Goal: Transaction & Acquisition: Purchase product/service

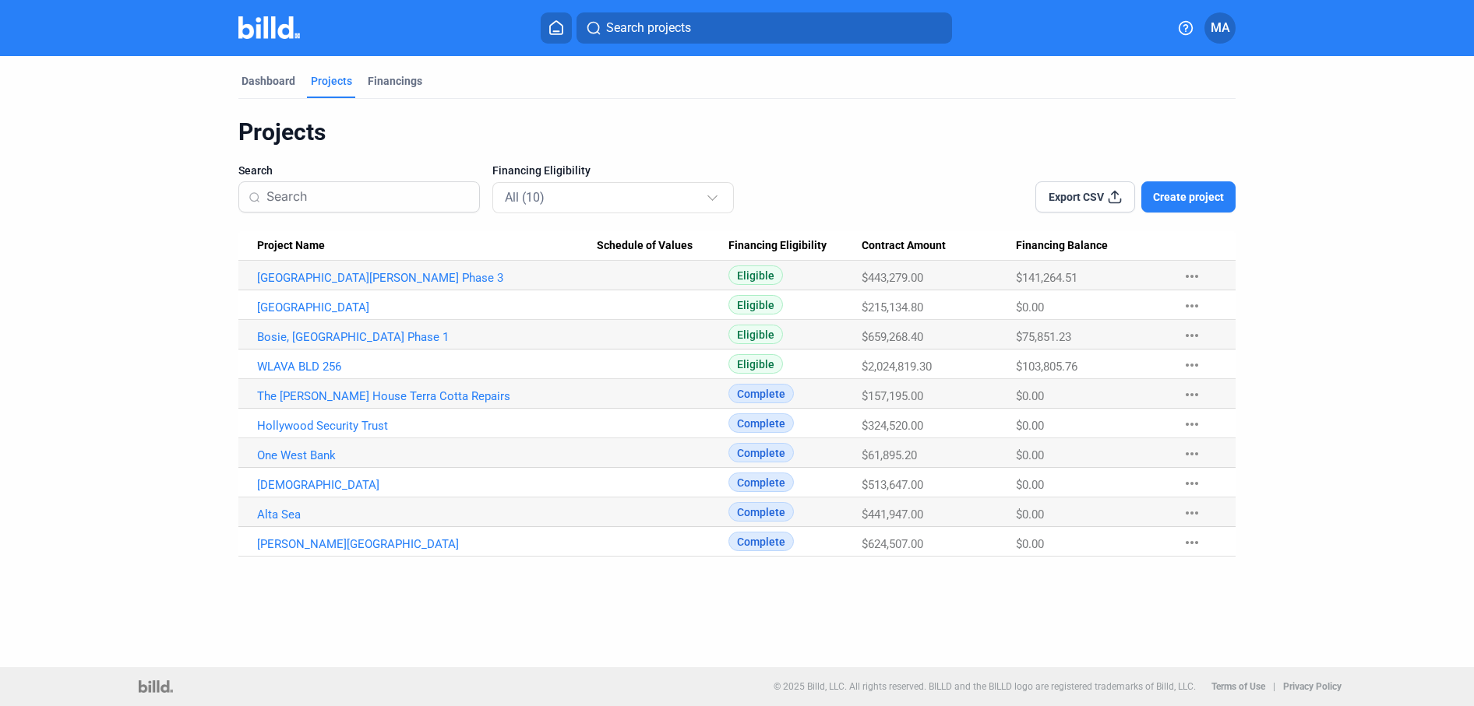
click at [330, 86] on div "Projects" at bounding box center [331, 81] width 41 height 16
click at [318, 361] on link "WLAVA BLD 256" at bounding box center [427, 367] width 340 height 14
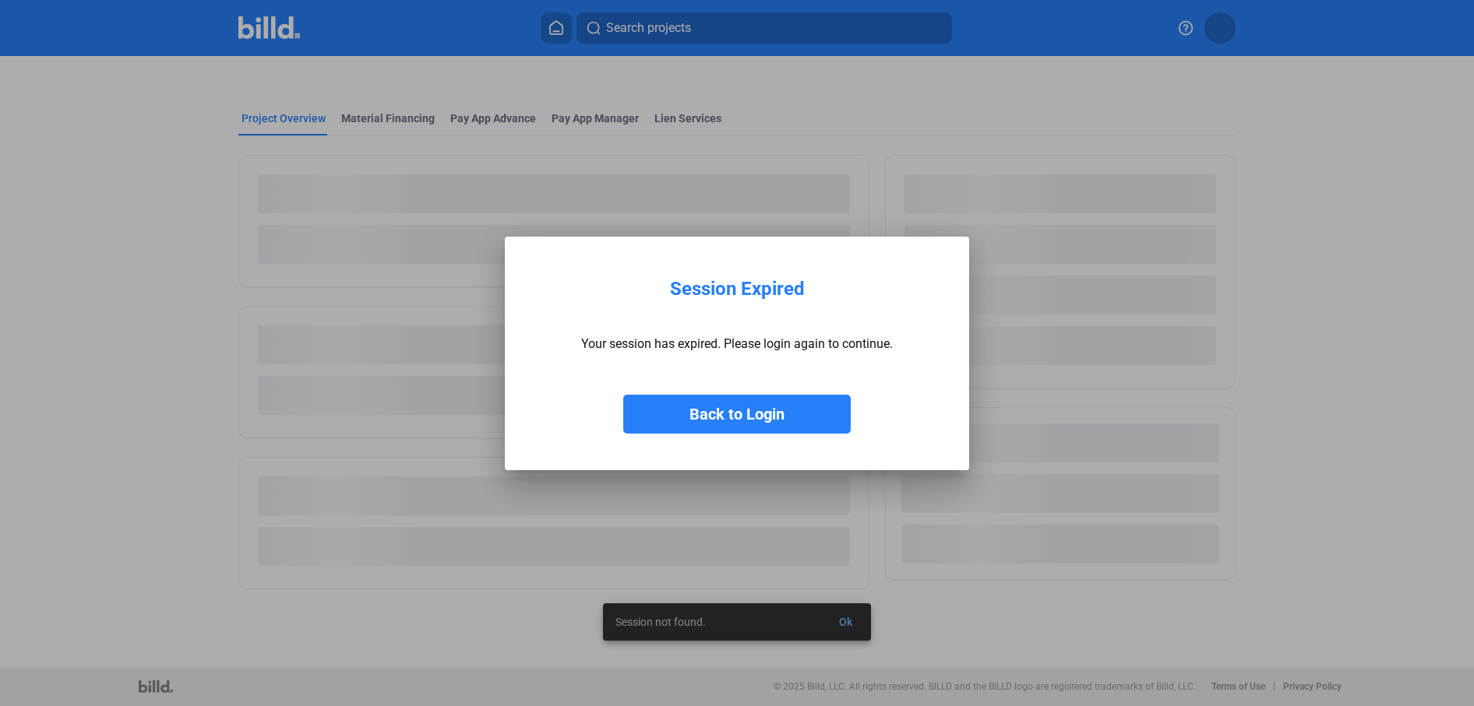
click at [709, 389] on div "Back to Login" at bounding box center [737, 399] width 312 height 70
click at [721, 418] on button "Back to Login" at bounding box center [736, 414] width 227 height 39
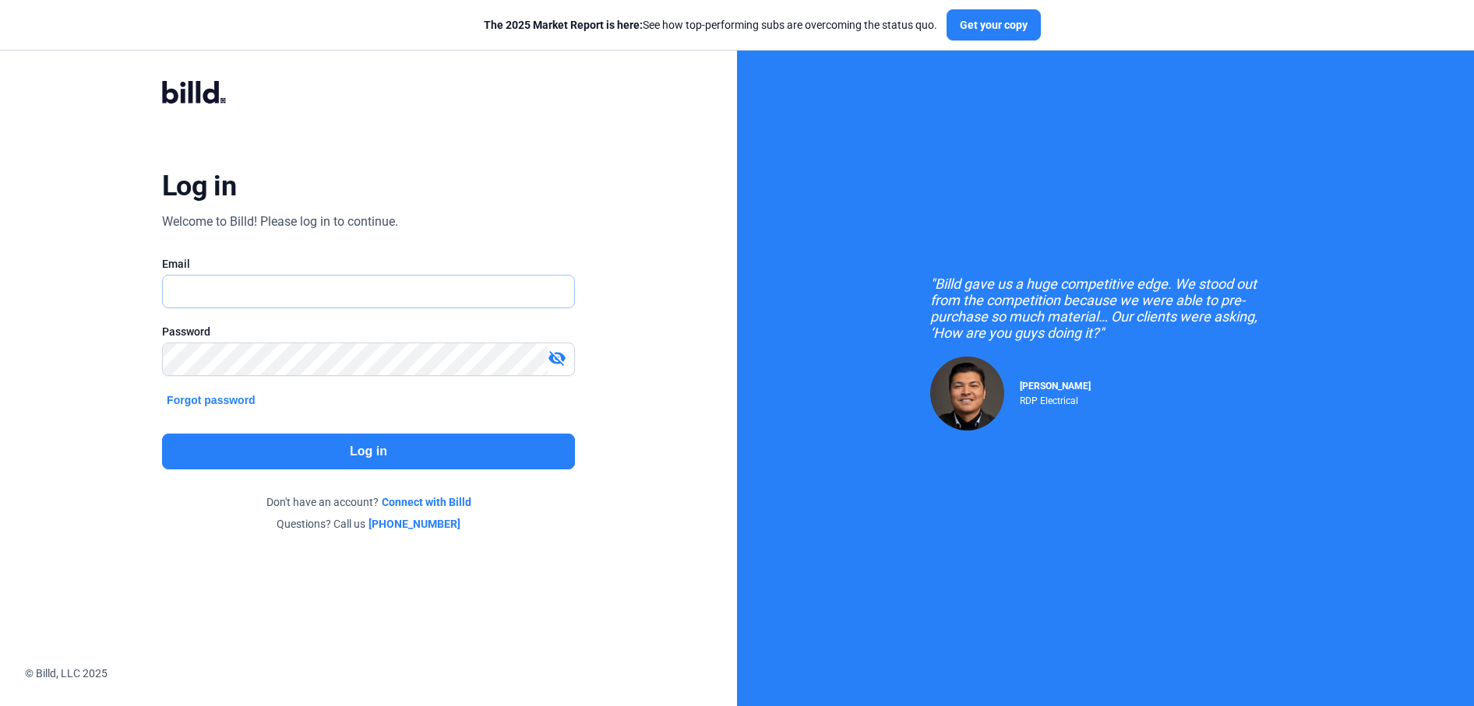
click at [425, 288] on input "text" at bounding box center [368, 292] width 411 height 32
type input "[PERSON_NAME][EMAIL_ADDRESS][DOMAIN_NAME]"
click at [368, 456] on button "Log in" at bounding box center [368, 452] width 413 height 36
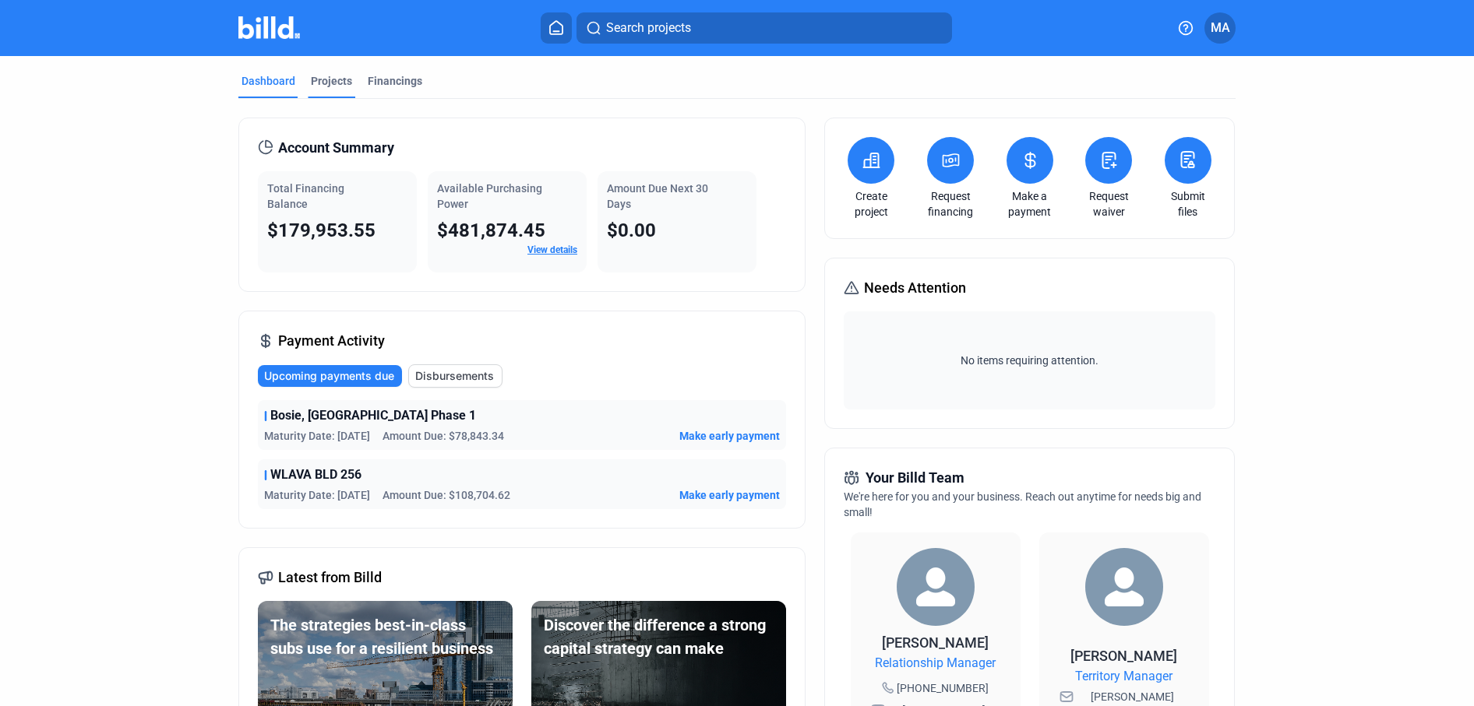
click at [311, 81] on div "Projects" at bounding box center [331, 81] width 41 height 16
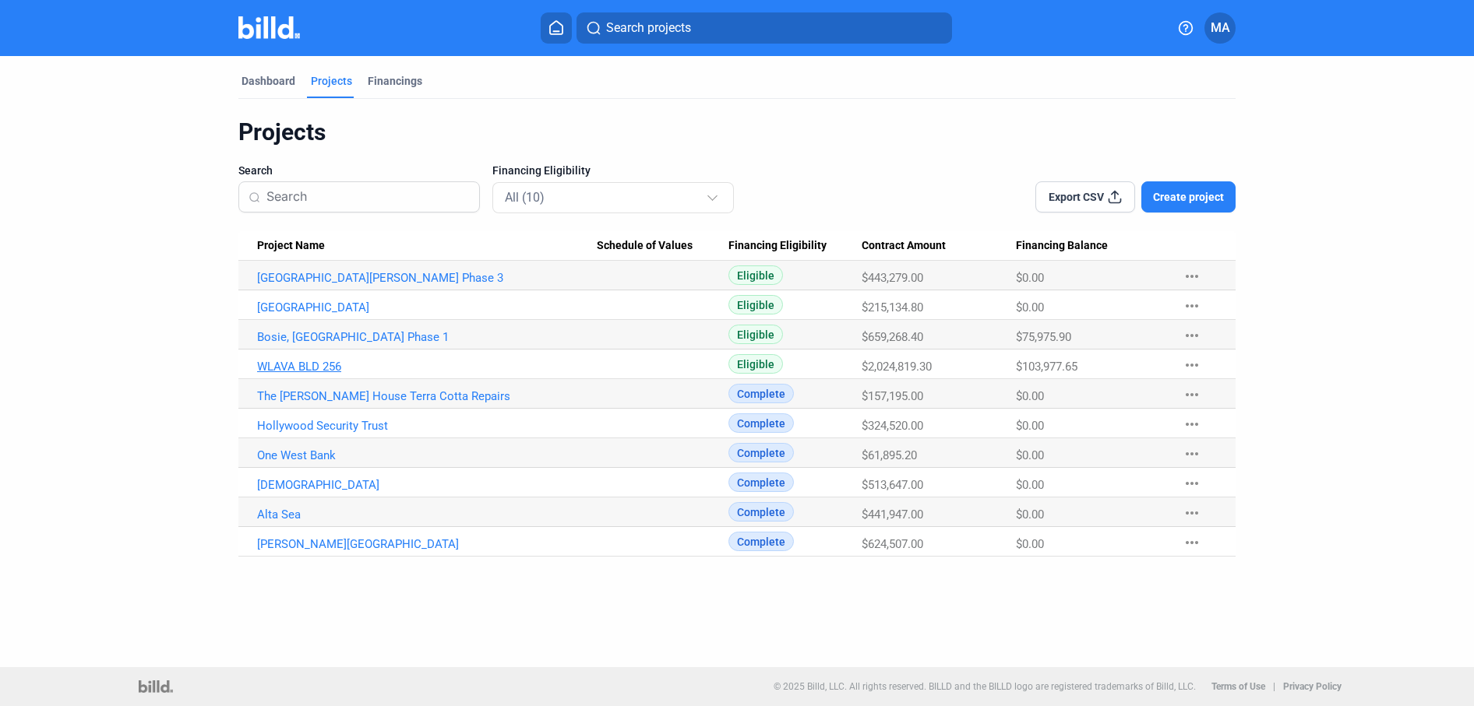
click at [303, 364] on link "WLAVA BLD 256" at bounding box center [427, 367] width 340 height 14
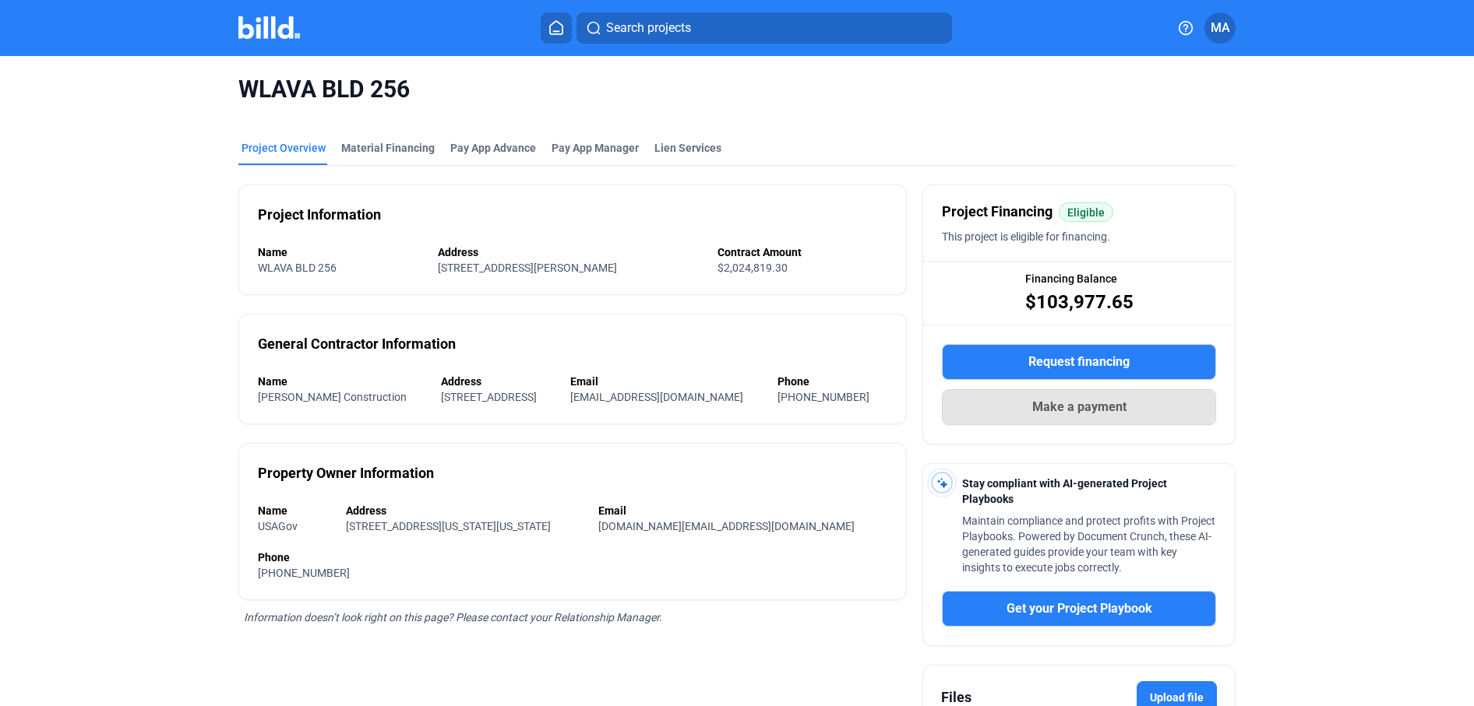
click at [1081, 410] on span "Make a payment" at bounding box center [1079, 407] width 94 height 19
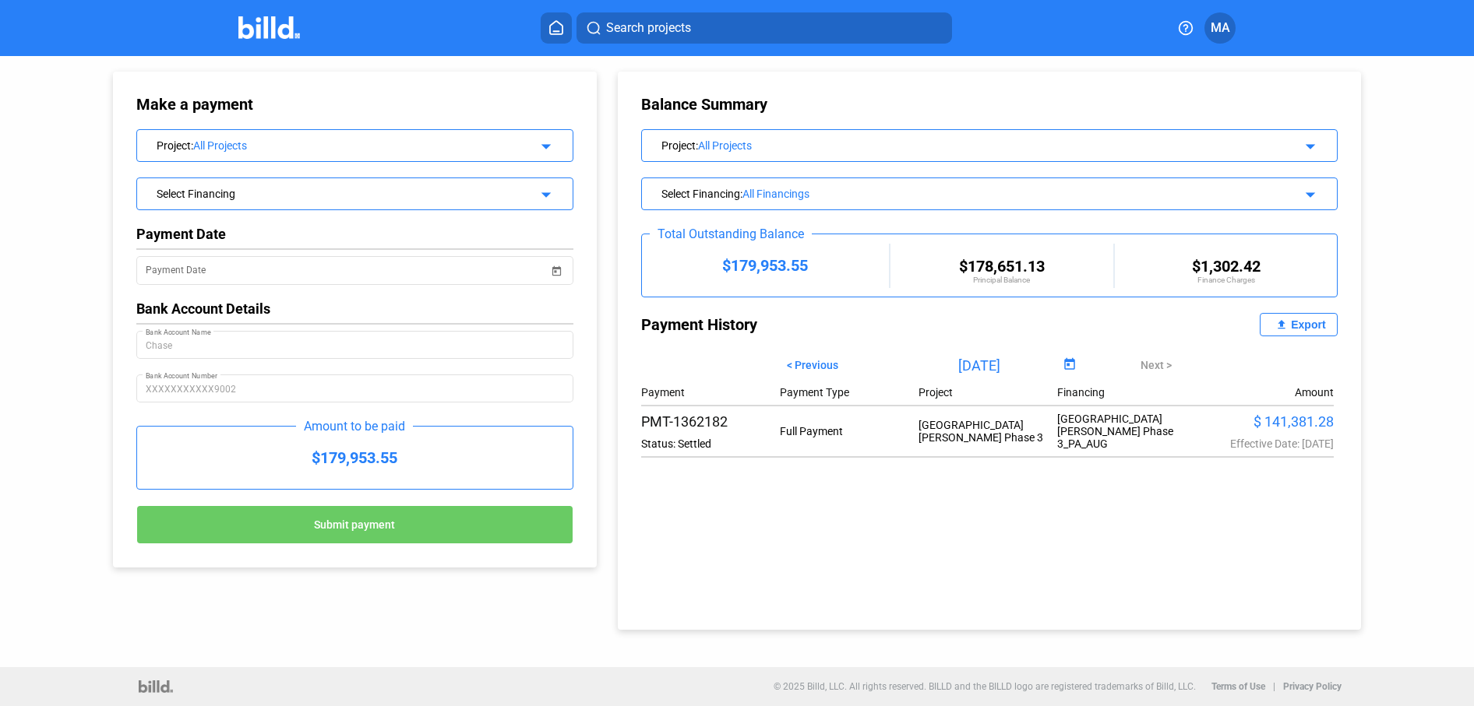
click at [355, 147] on div "All Projects" at bounding box center [353, 145] width 320 height 12
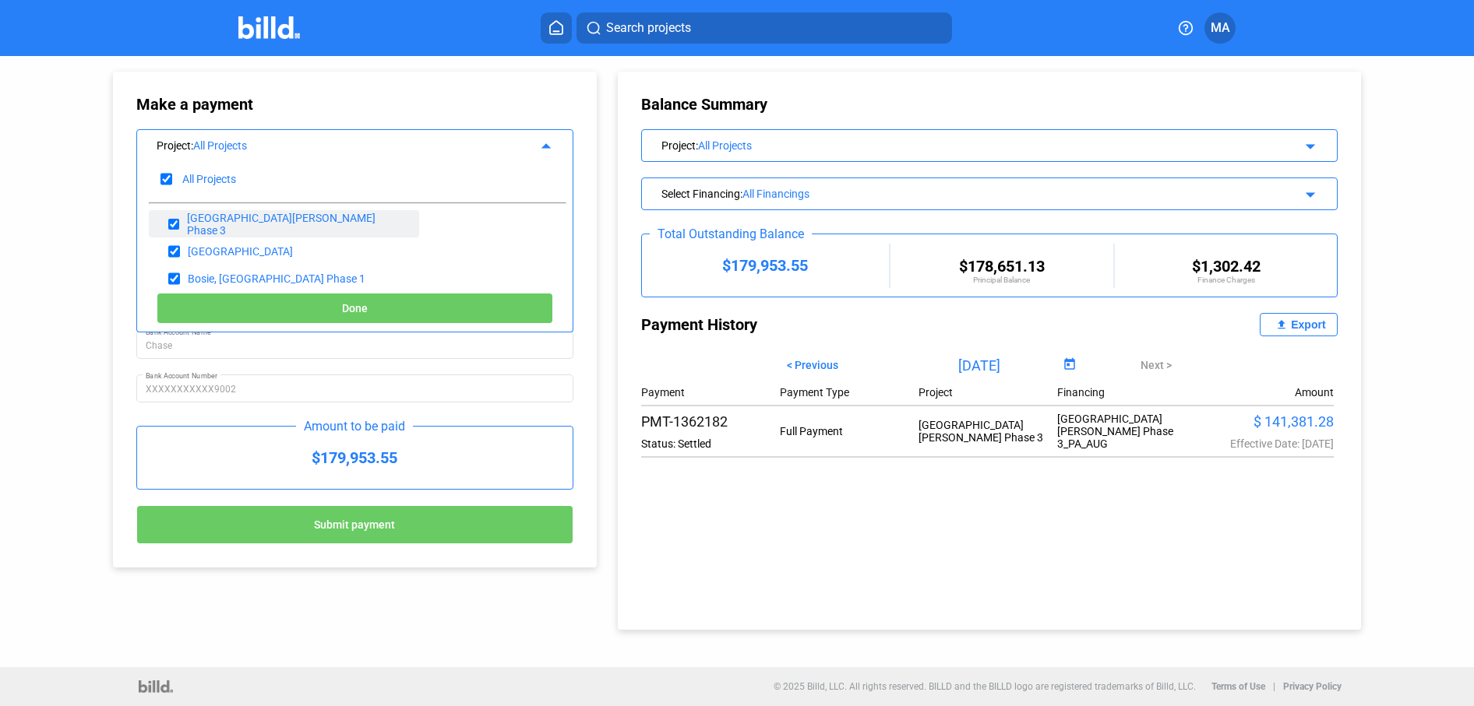
click at [177, 232] on input "checkbox" at bounding box center [173, 224] width 11 height 23
checkbox input "false"
click at [174, 249] on input "checkbox" at bounding box center [174, 251] width 12 height 23
checkbox input "false"
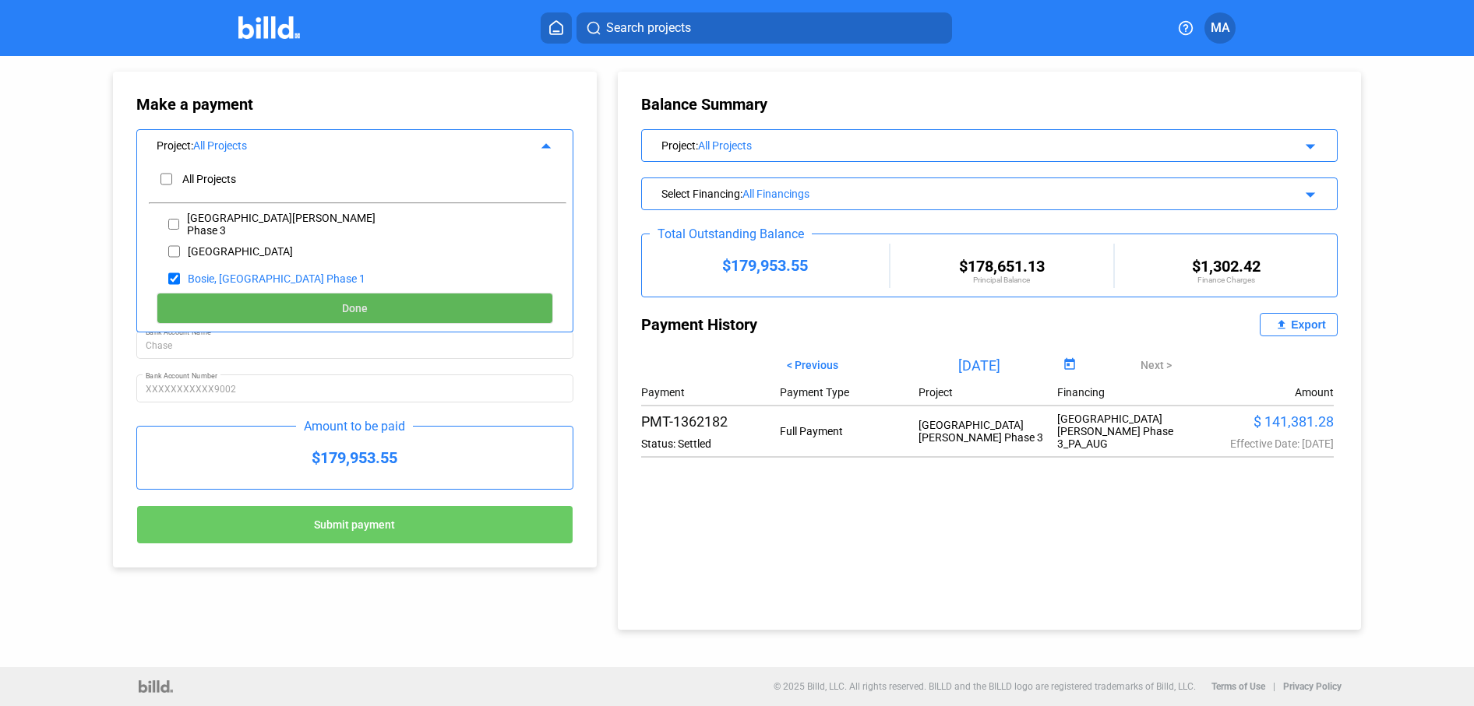
click at [397, 315] on button "Done" at bounding box center [355, 308] width 396 height 31
type input "[DATE]"
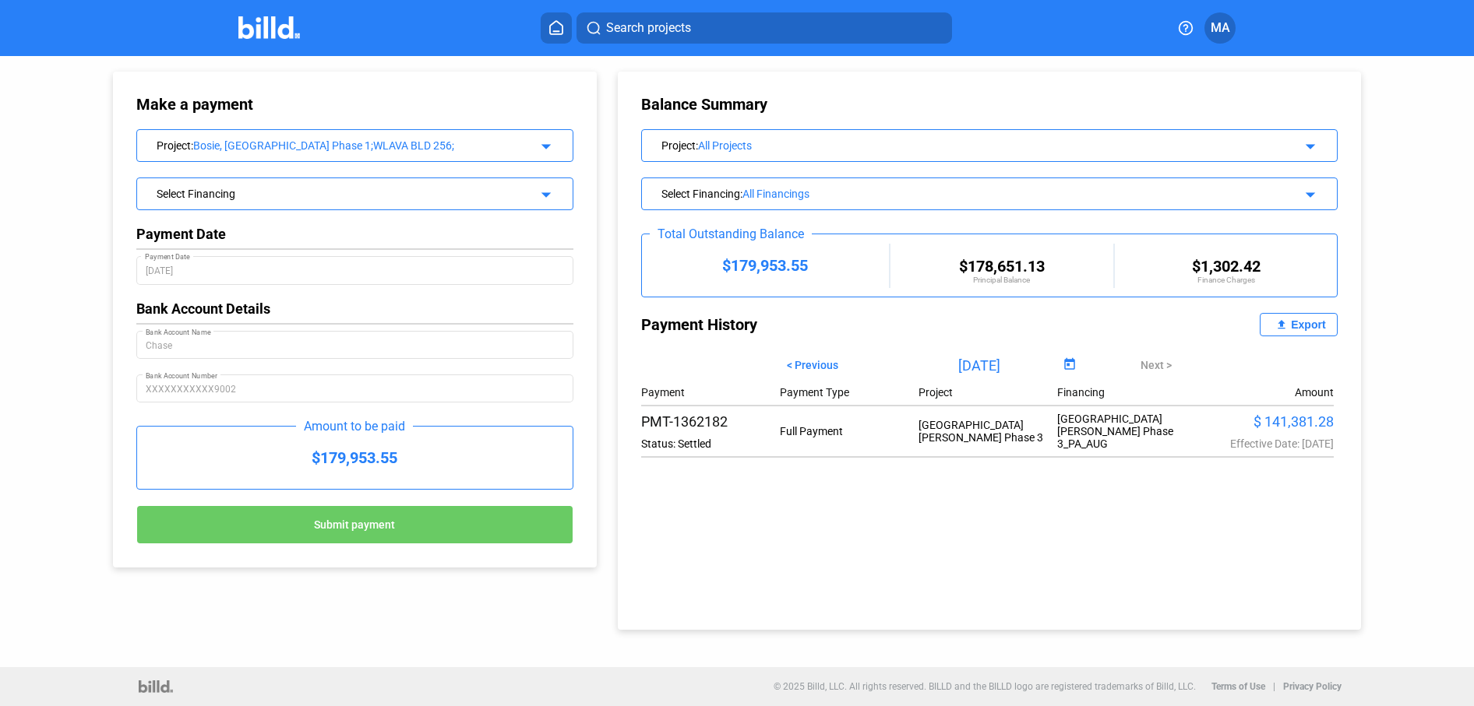
click at [348, 147] on div "Bosie, [GEOGRAPHIC_DATA] Phase 1;WLAVA BLD 256;" at bounding box center [353, 145] width 320 height 12
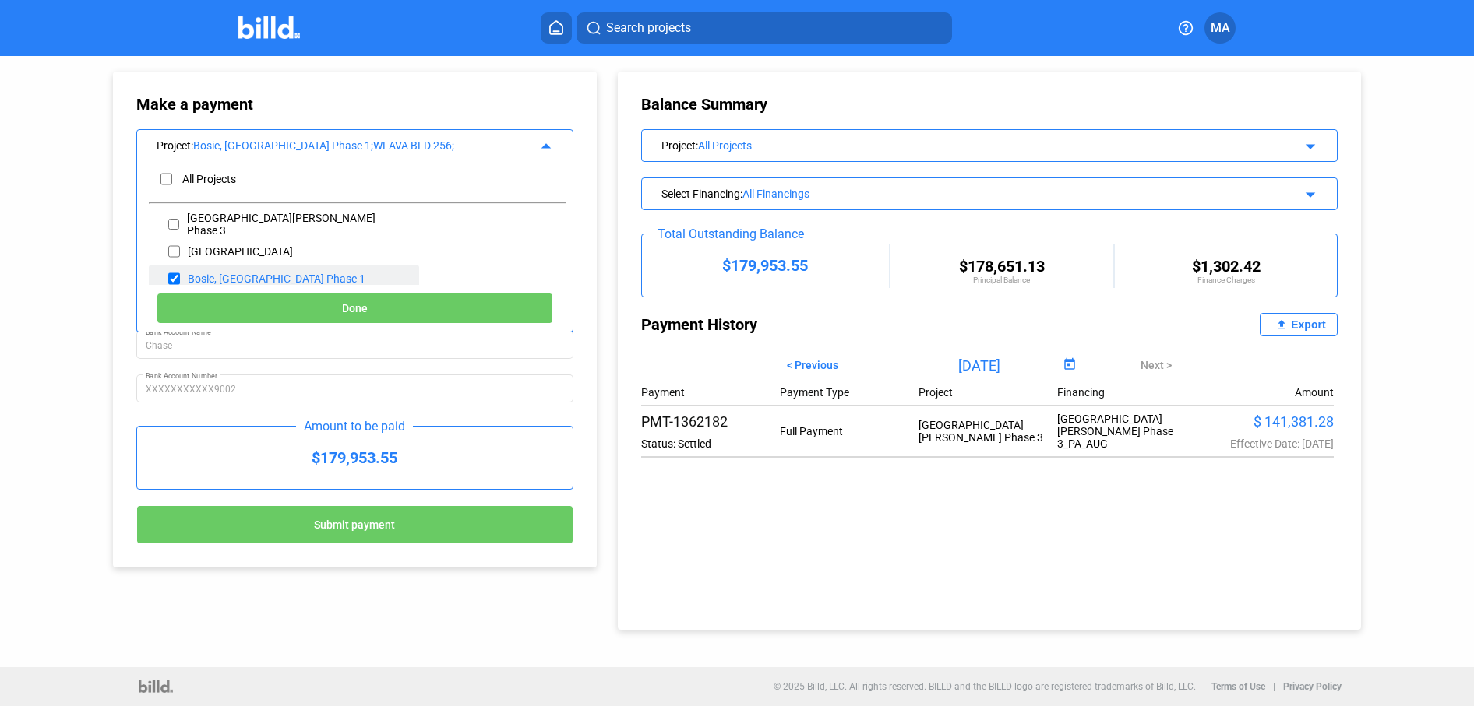
click at [171, 275] on input "checkbox" at bounding box center [174, 278] width 12 height 23
checkbox input "false"
click at [566, 115] on div "Make a payment Project : Bosie, ID Train Station Phase 1;WLAVA BLD 256; arrow_d…" at bounding box center [354, 319] width 437 height 449
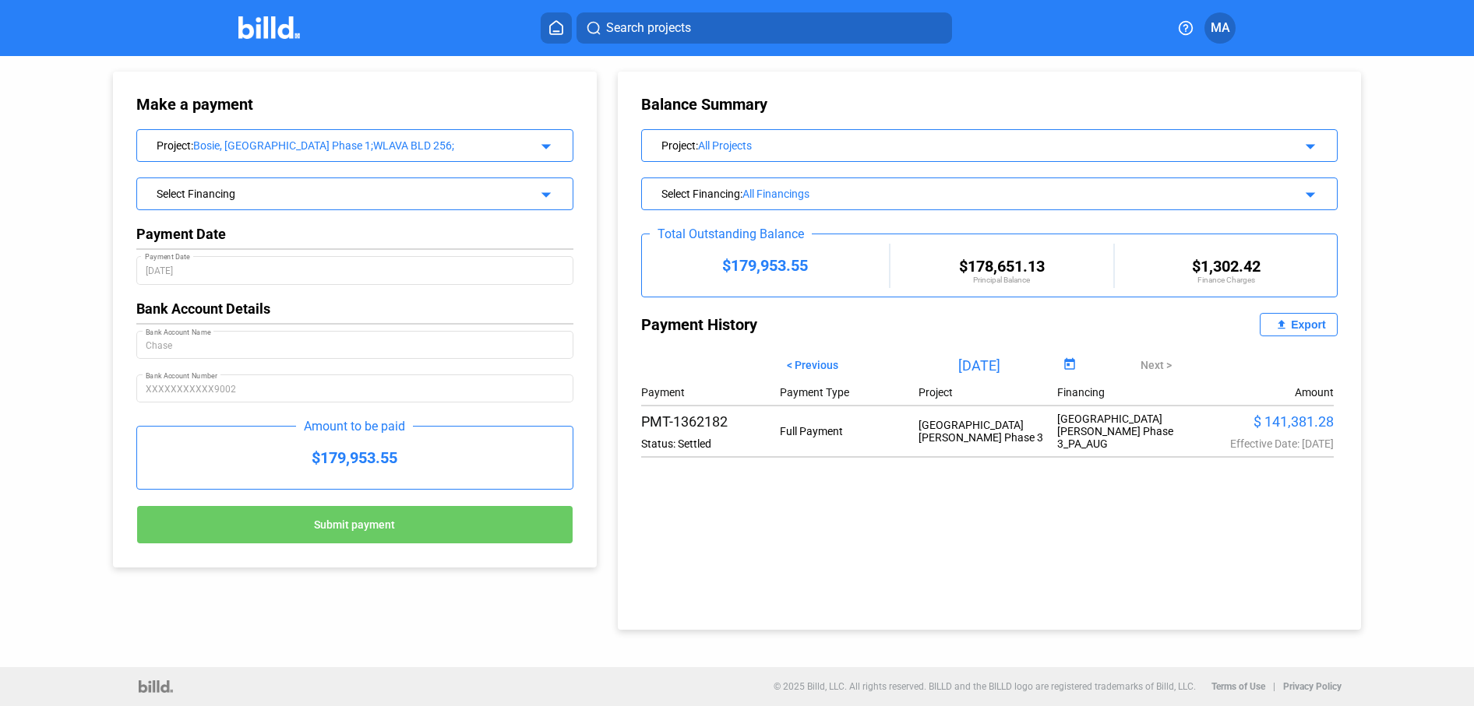
click at [547, 25] on home-icon at bounding box center [556, 27] width 19 height 15
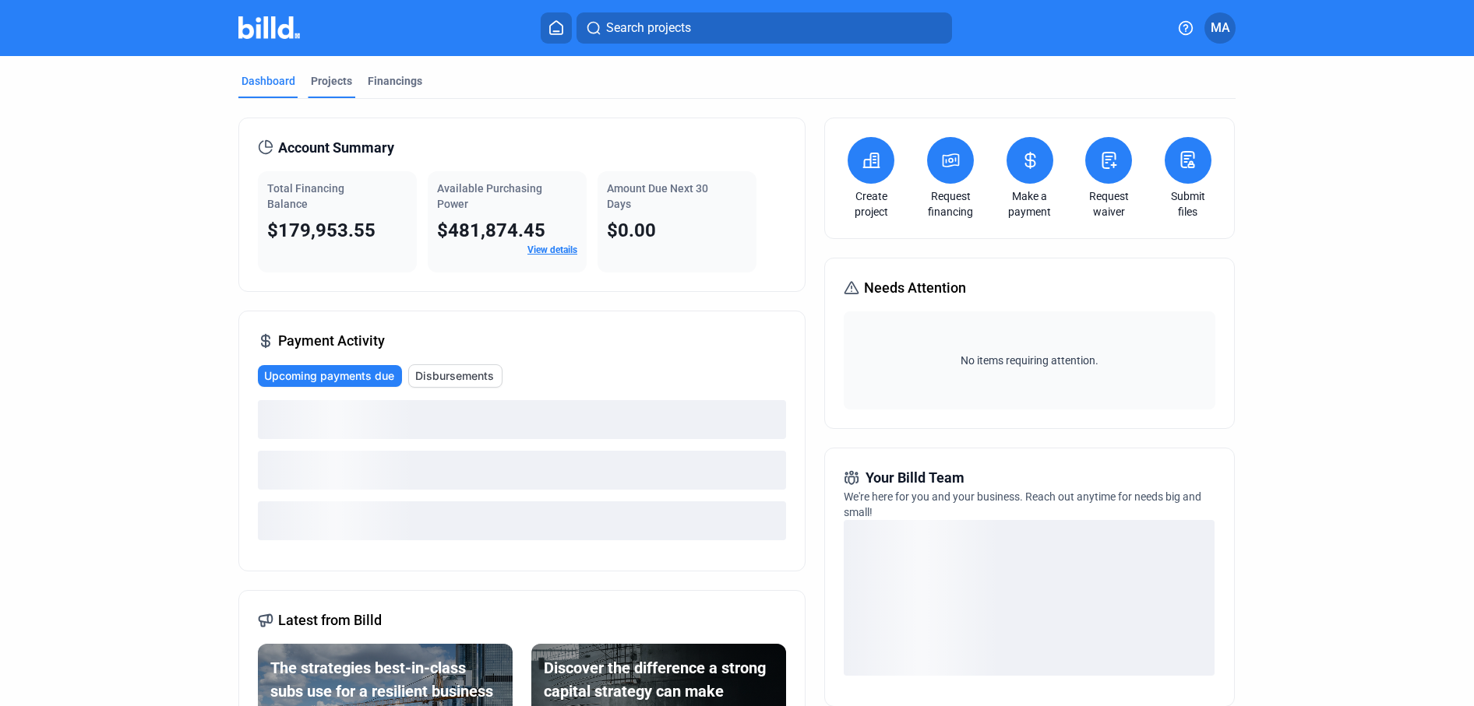
click at [331, 82] on div "Projects" at bounding box center [331, 81] width 41 height 16
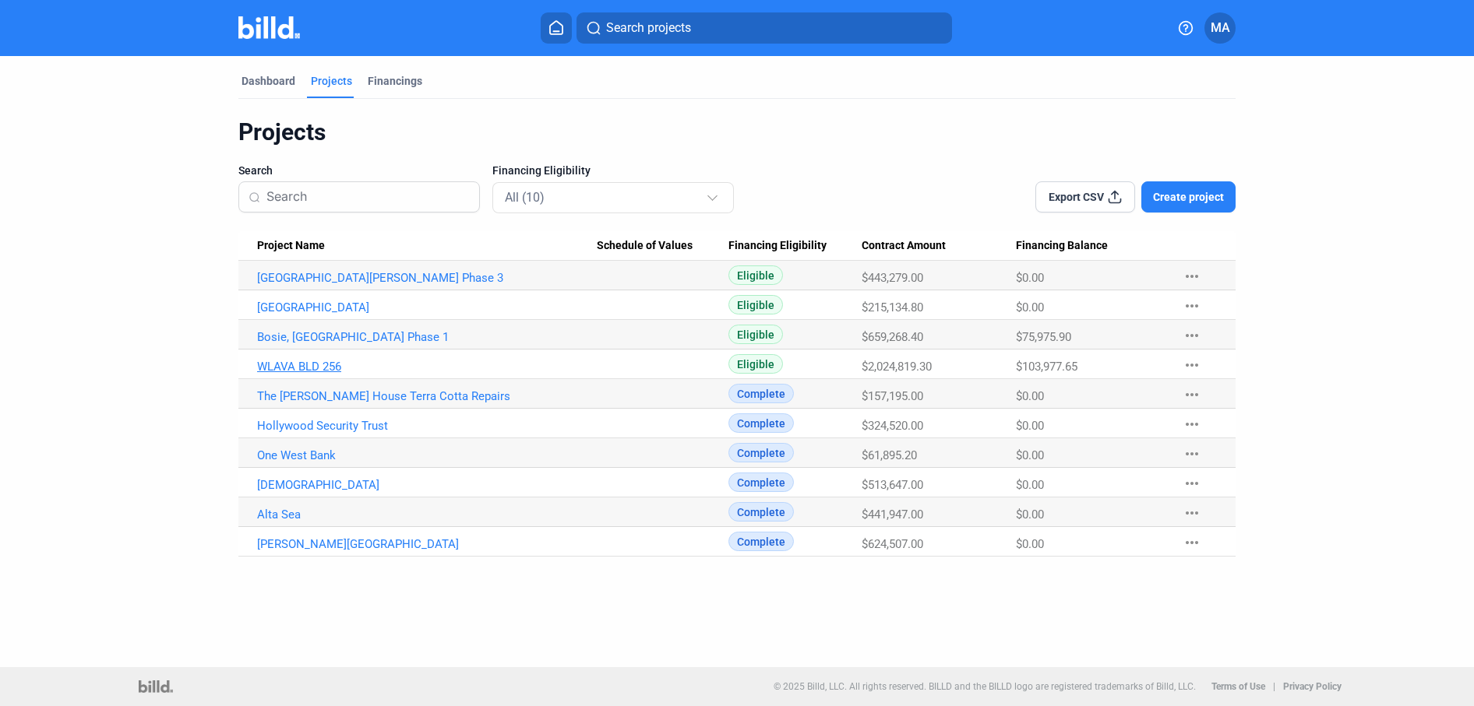
click at [287, 372] on link "WLAVA BLD 256" at bounding box center [427, 367] width 340 height 14
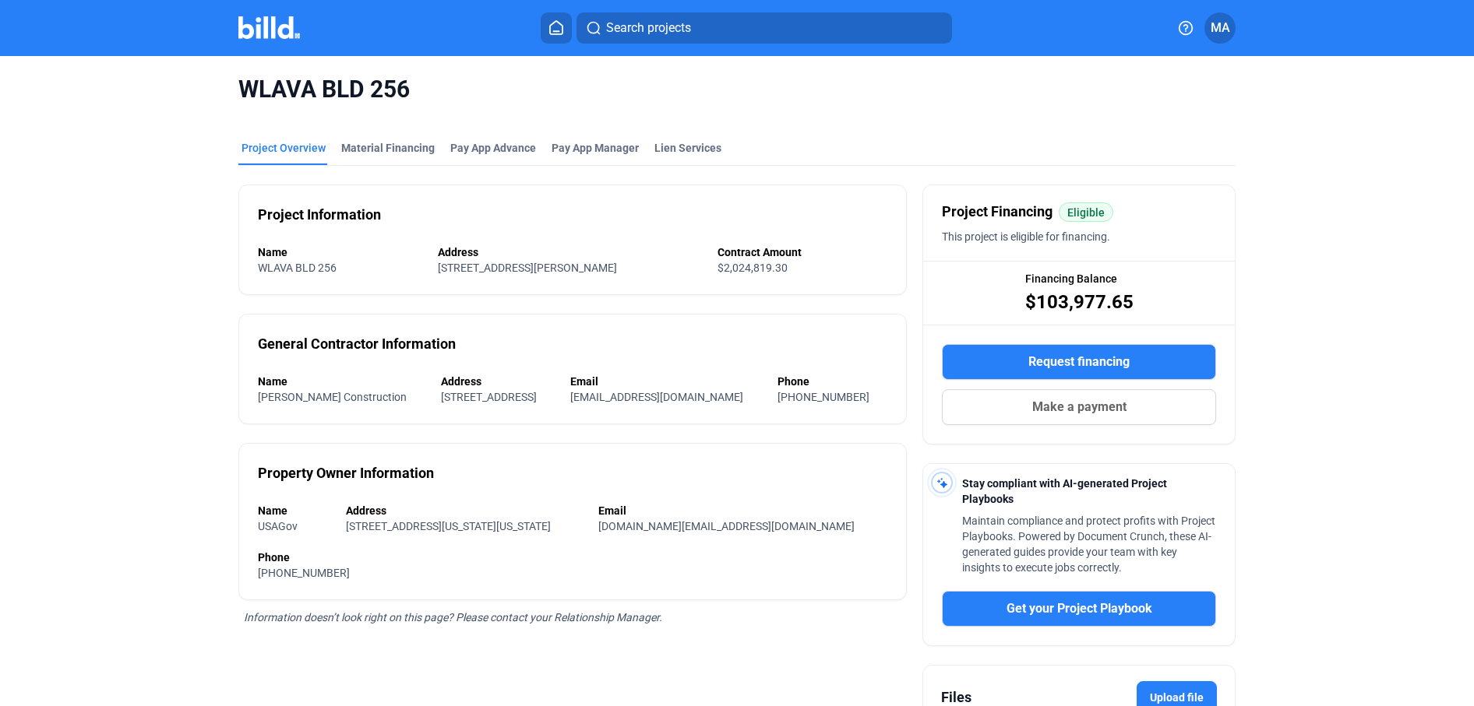
click at [1083, 409] on span "Make a payment" at bounding box center [1079, 407] width 94 height 19
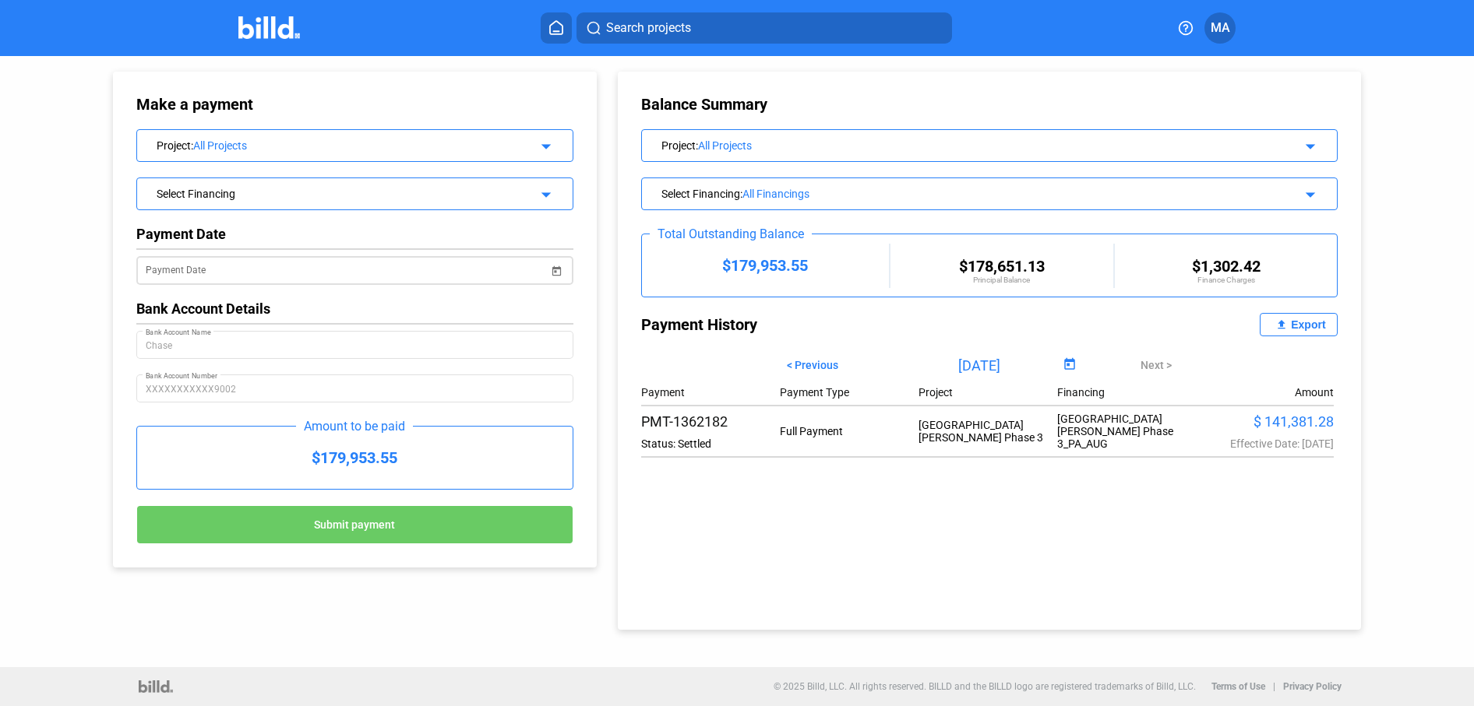
click at [296, 271] on input "Payment Date" at bounding box center [347, 271] width 403 height 19
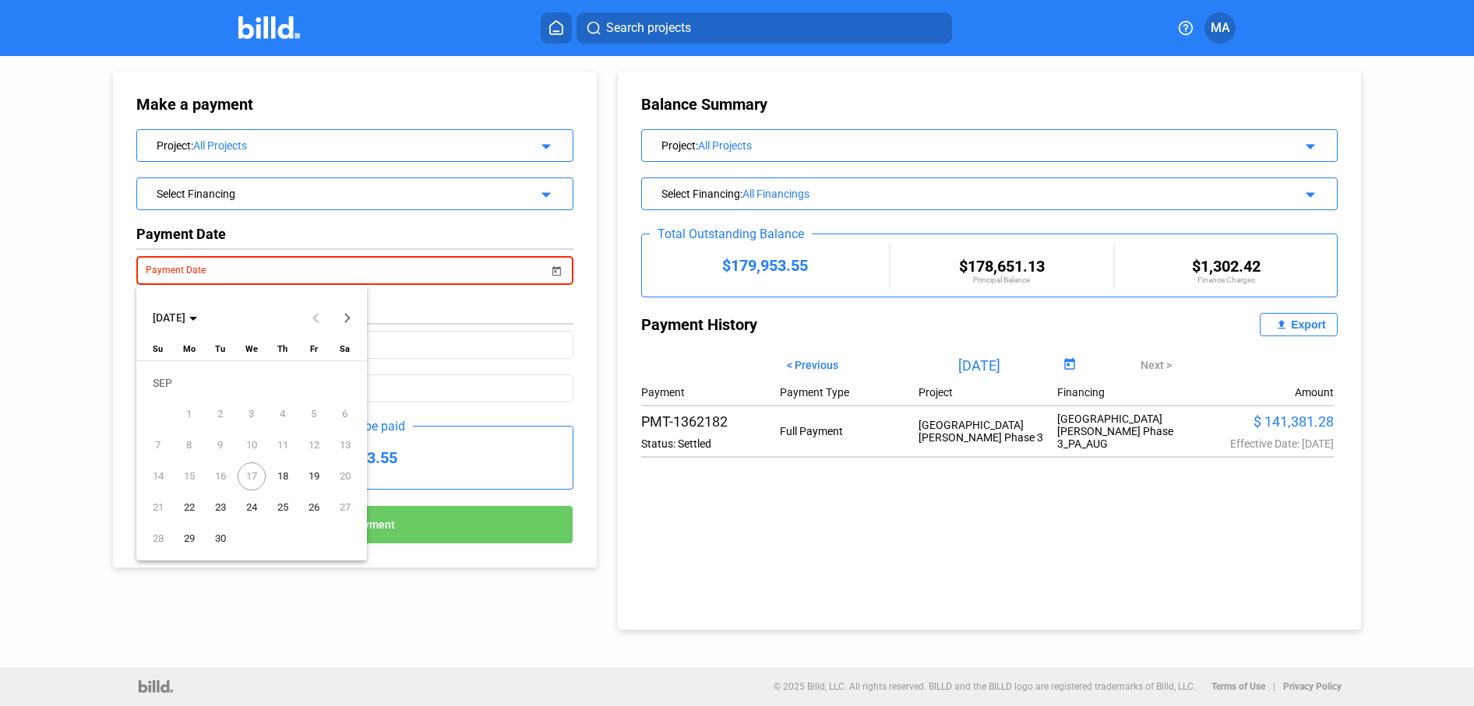
click at [293, 474] on span "18" at bounding box center [283, 477] width 28 height 28
type input "[DATE]"
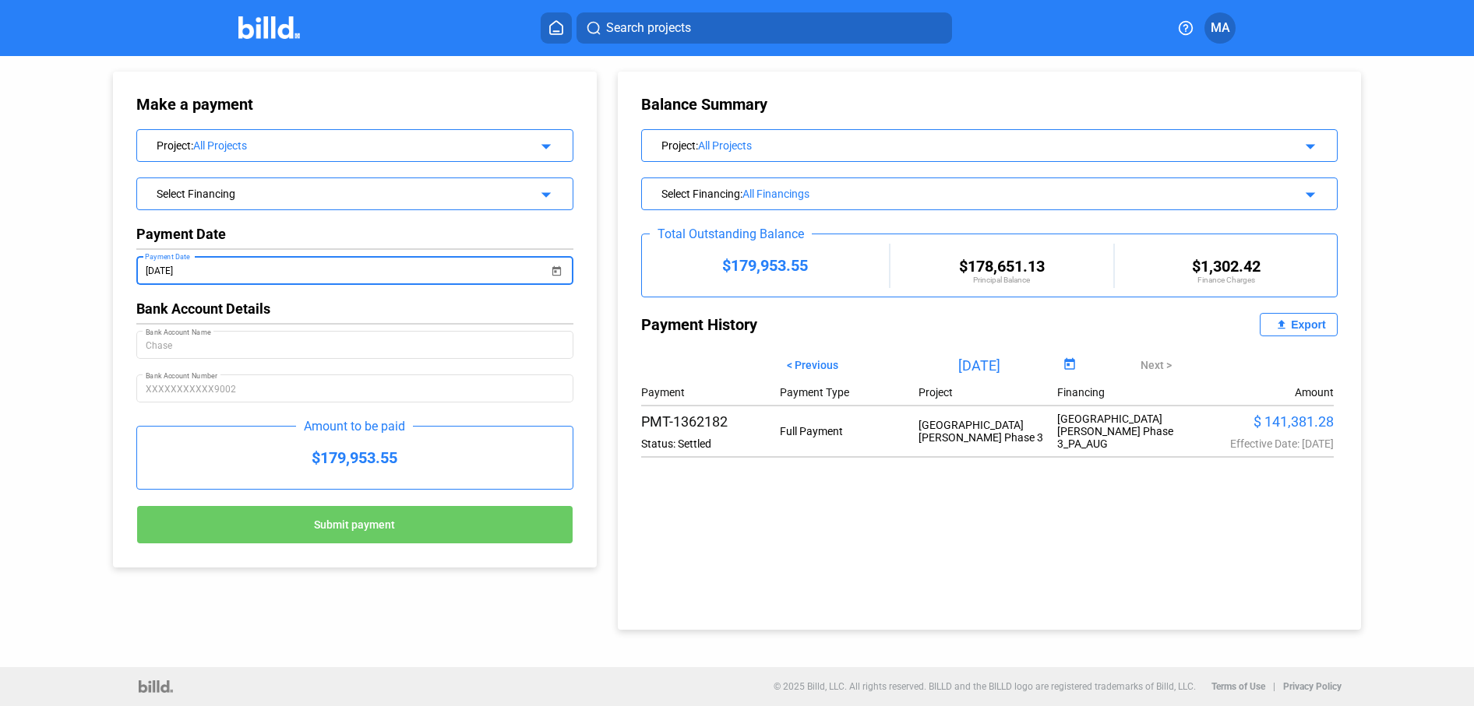
click at [759, 156] on div "Project : All Projects arrow_drop_down" at bounding box center [990, 143] width 696 height 27
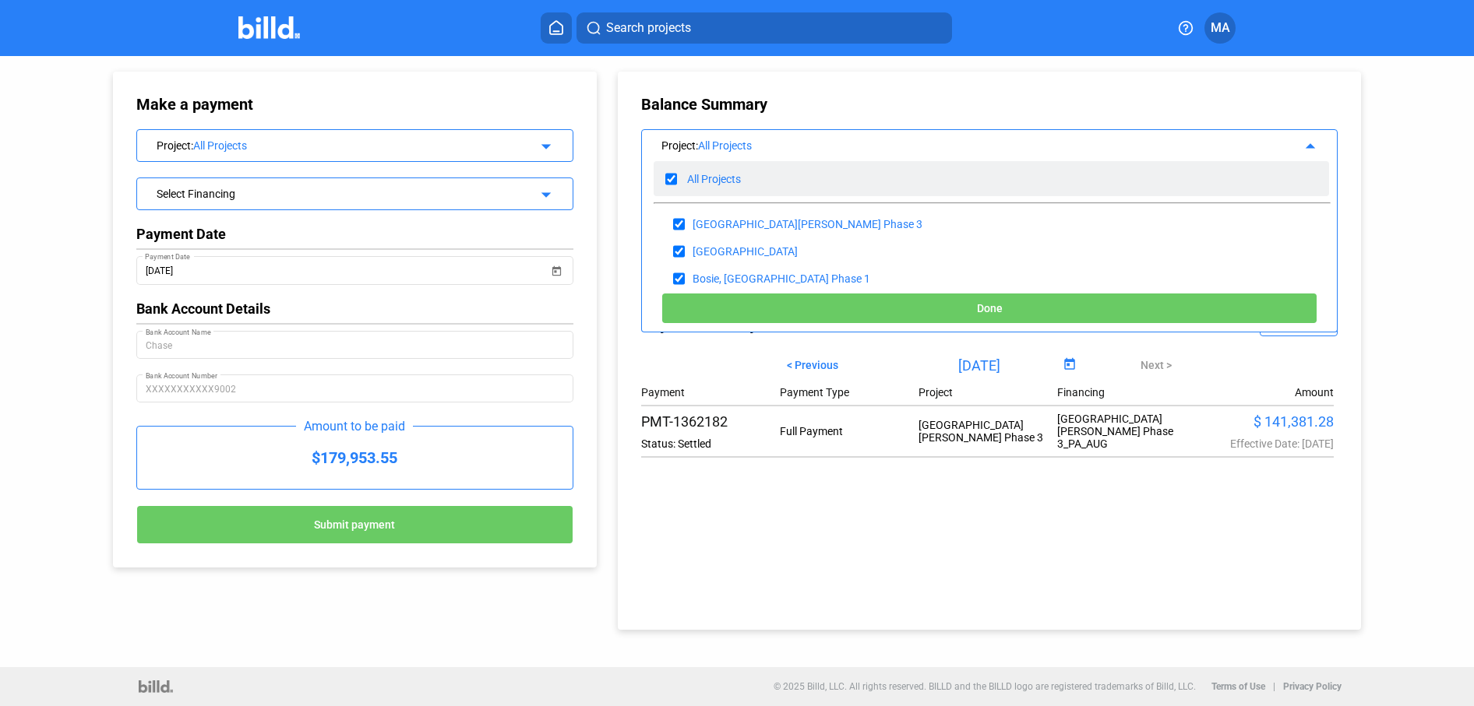
click at [672, 178] on input "checkbox" at bounding box center [671, 178] width 12 height 23
checkbox input "false"
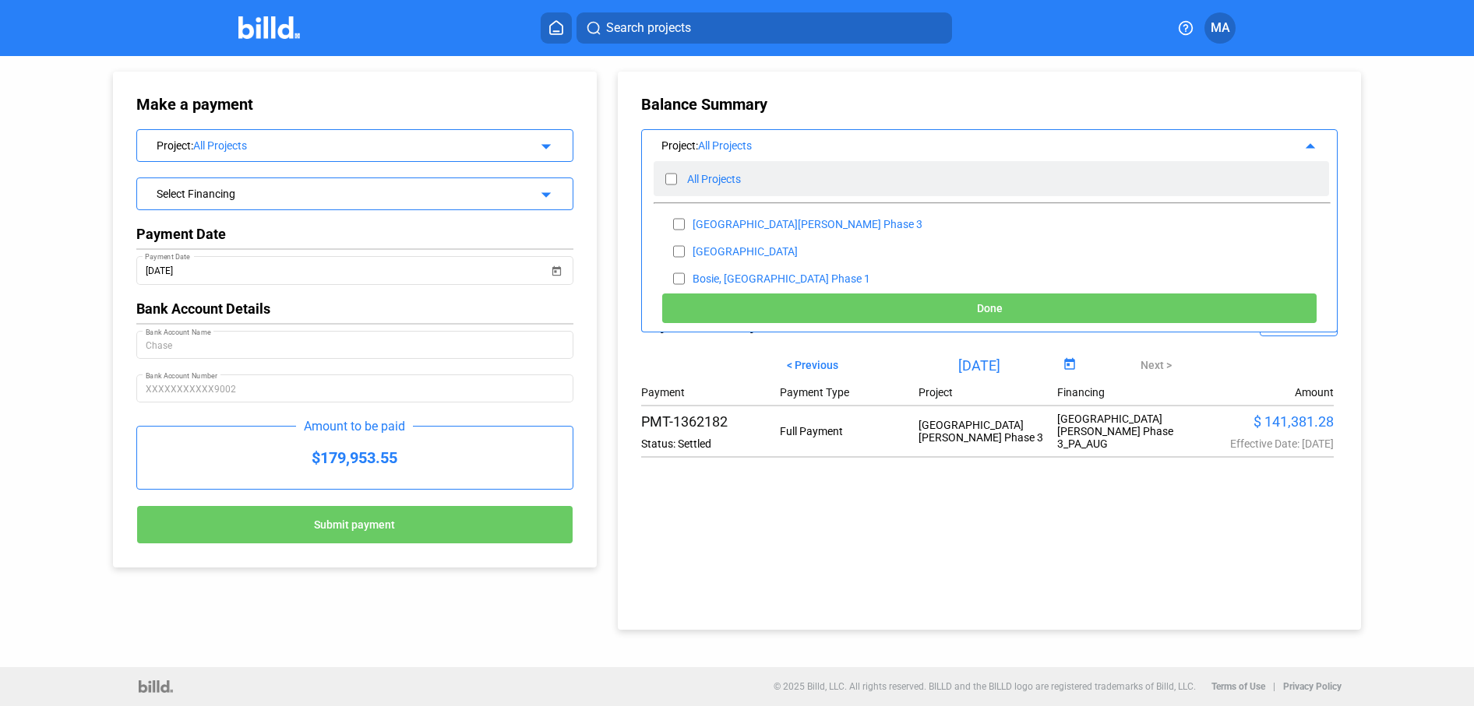
checkbox input "false"
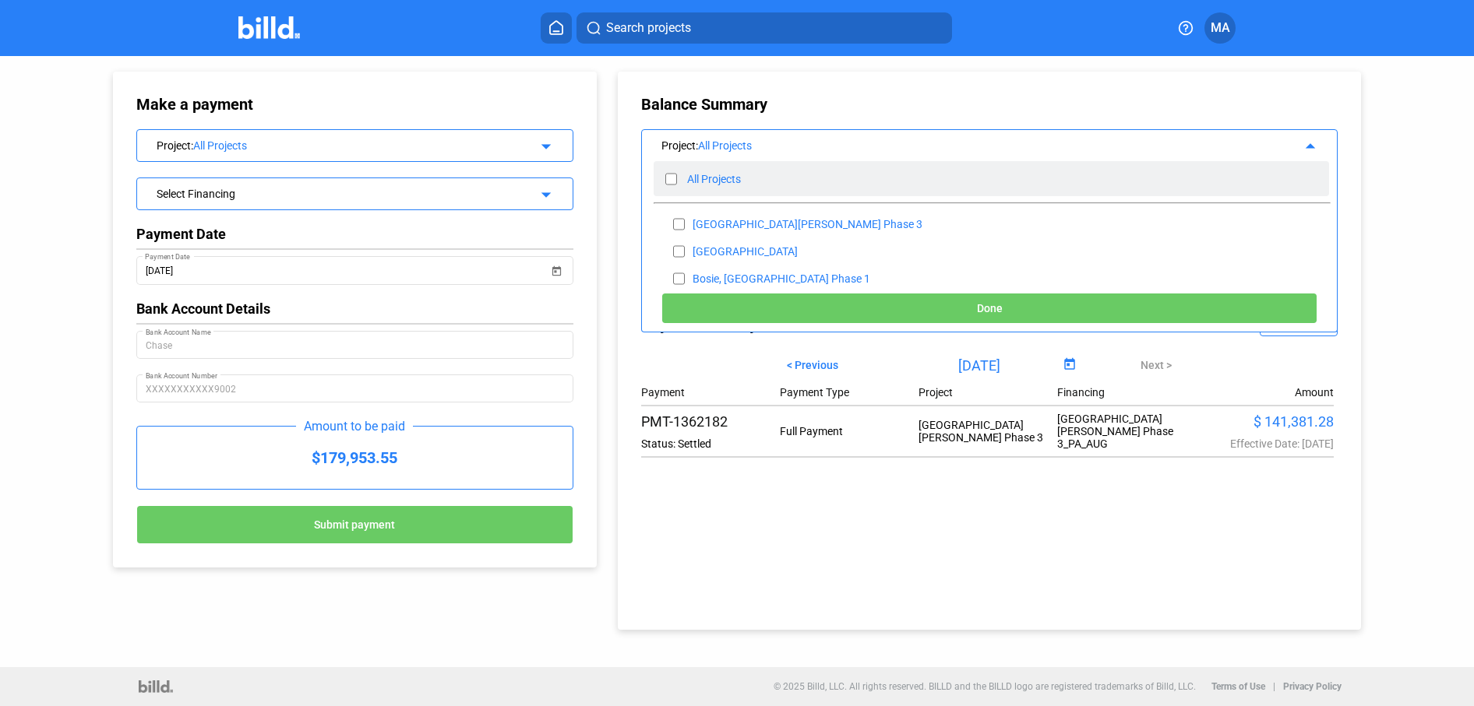
checkbox input "false"
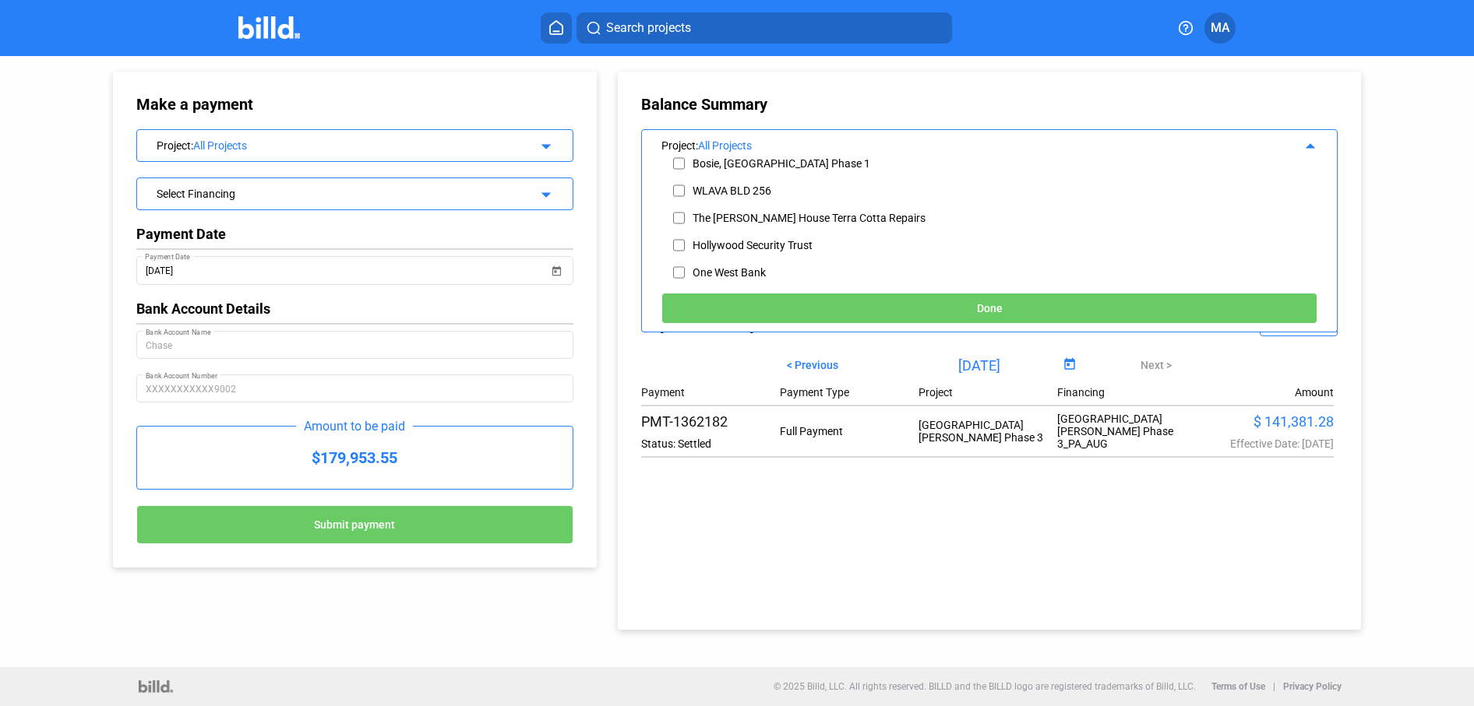
scroll to position [131, 0]
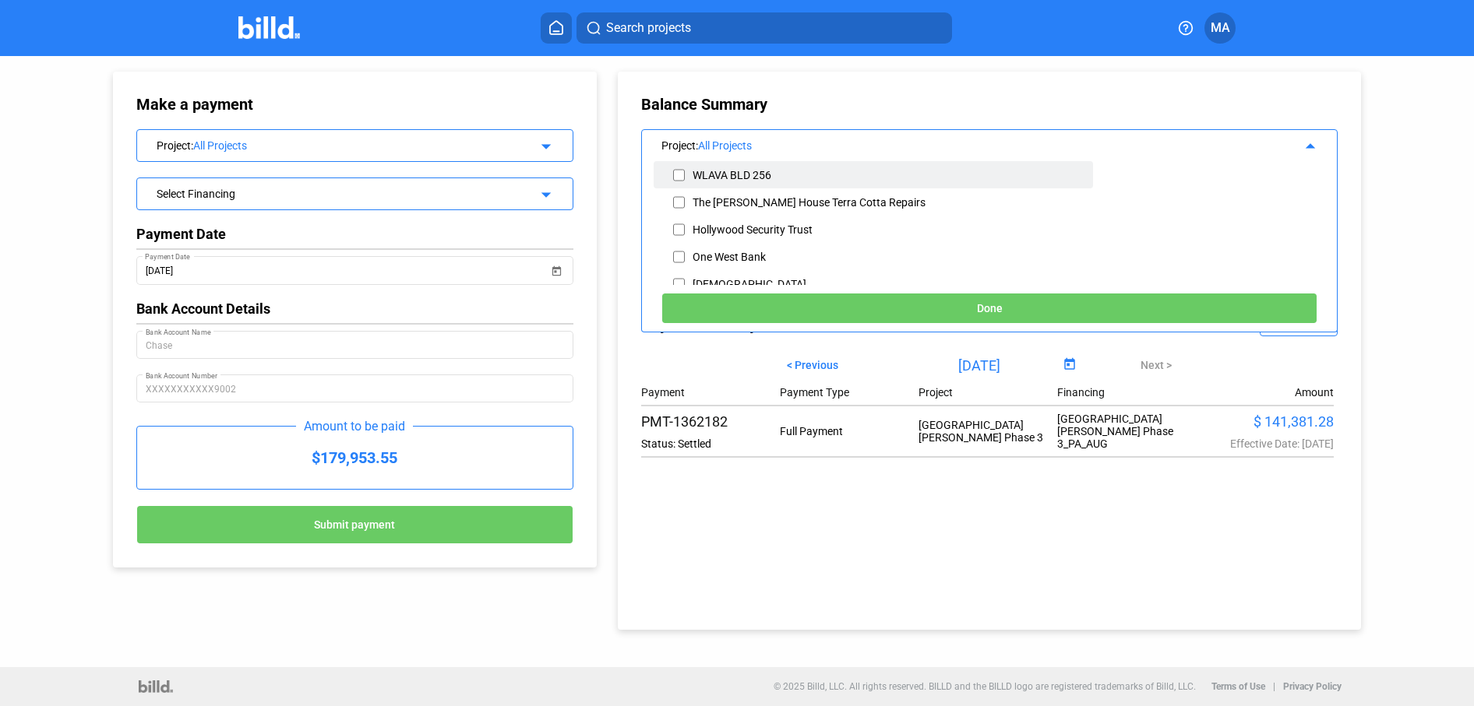
click at [682, 173] on input "checkbox" at bounding box center [679, 175] width 12 height 23
checkbox input "true"
click at [986, 301] on span "Done" at bounding box center [990, 307] width 26 height 12
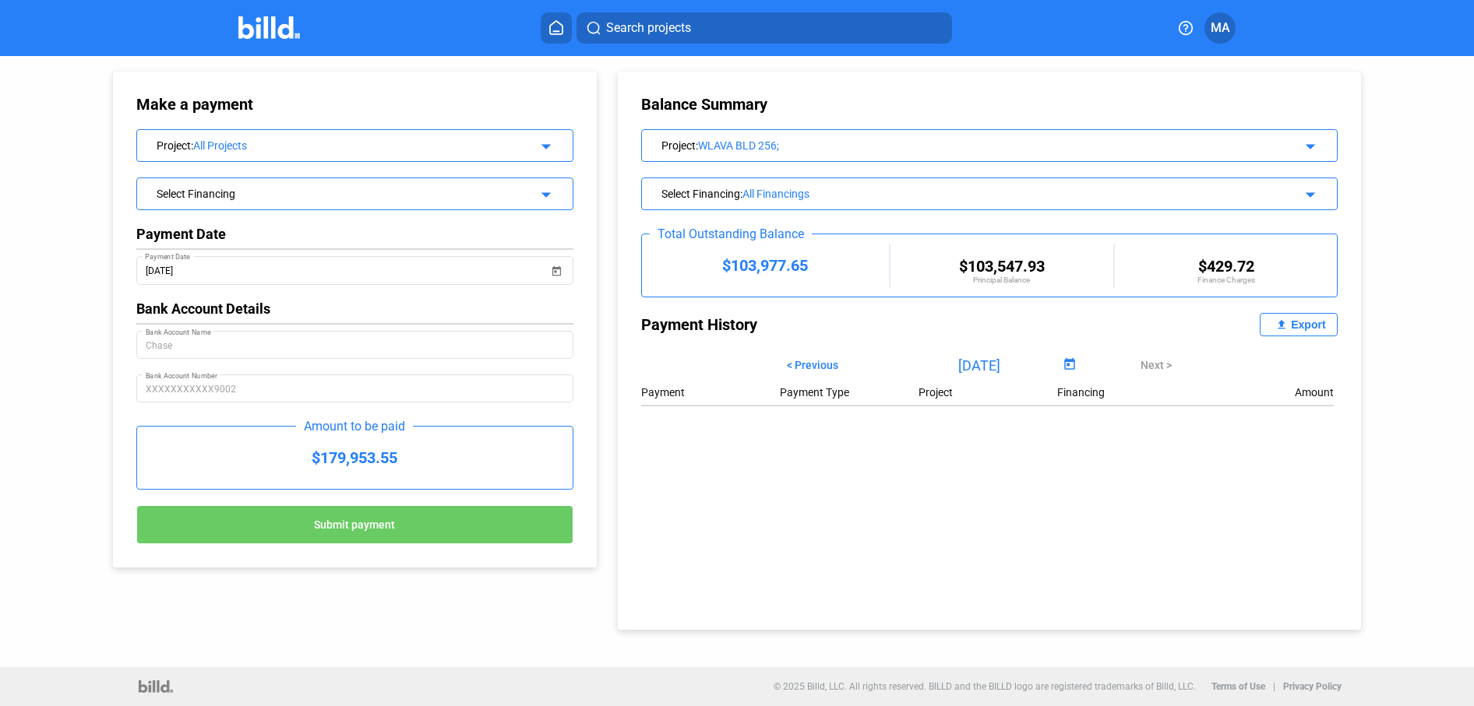
click at [283, 149] on div "All Projects" at bounding box center [353, 145] width 320 height 12
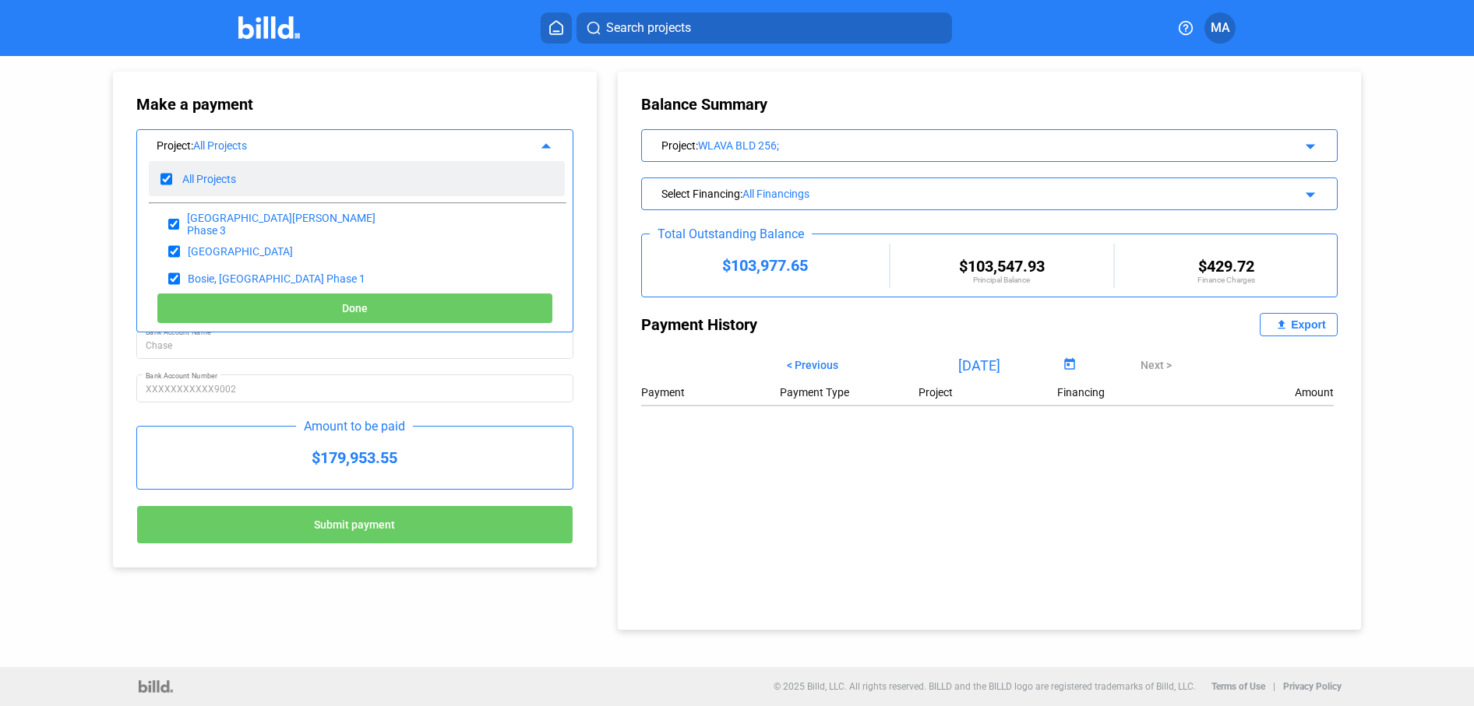
click at [162, 177] on input "checkbox" at bounding box center [166, 178] width 12 height 23
checkbox input "false"
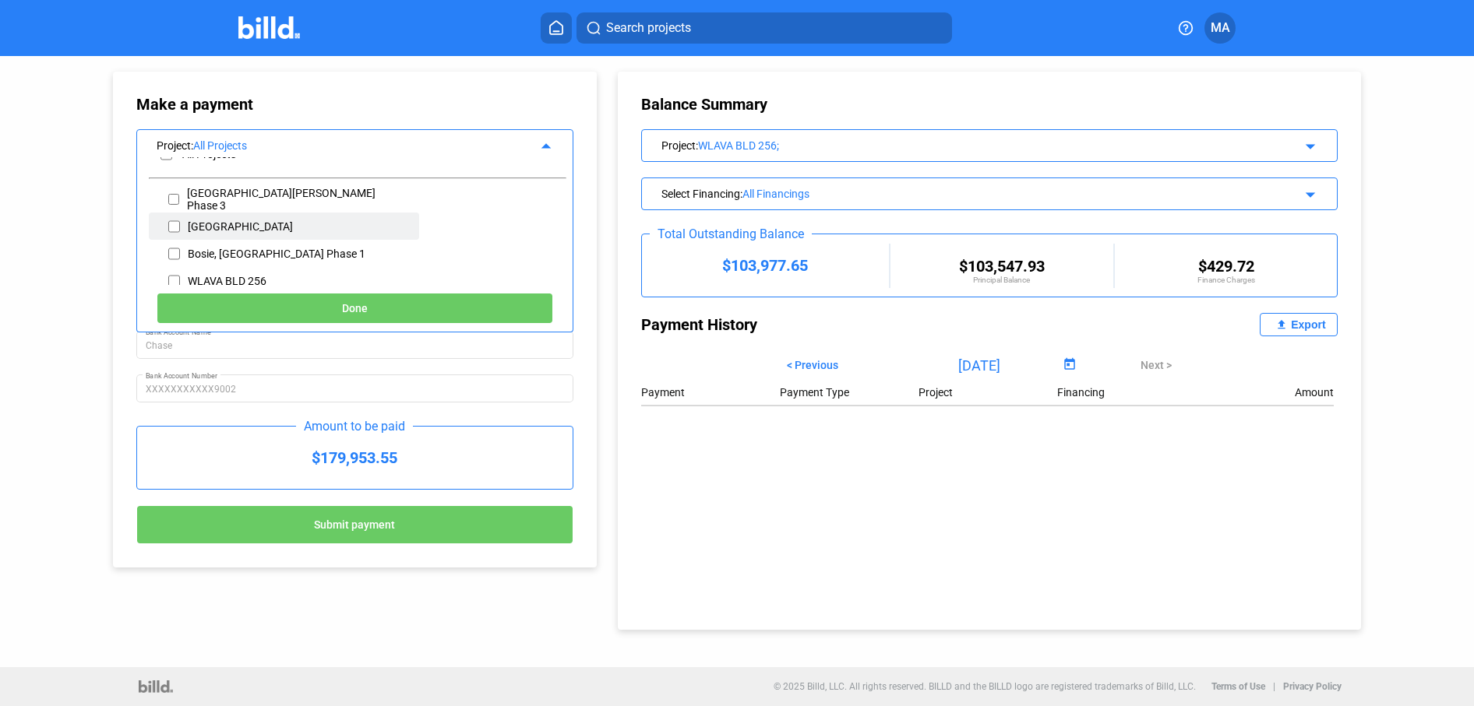
scroll to position [38, 0]
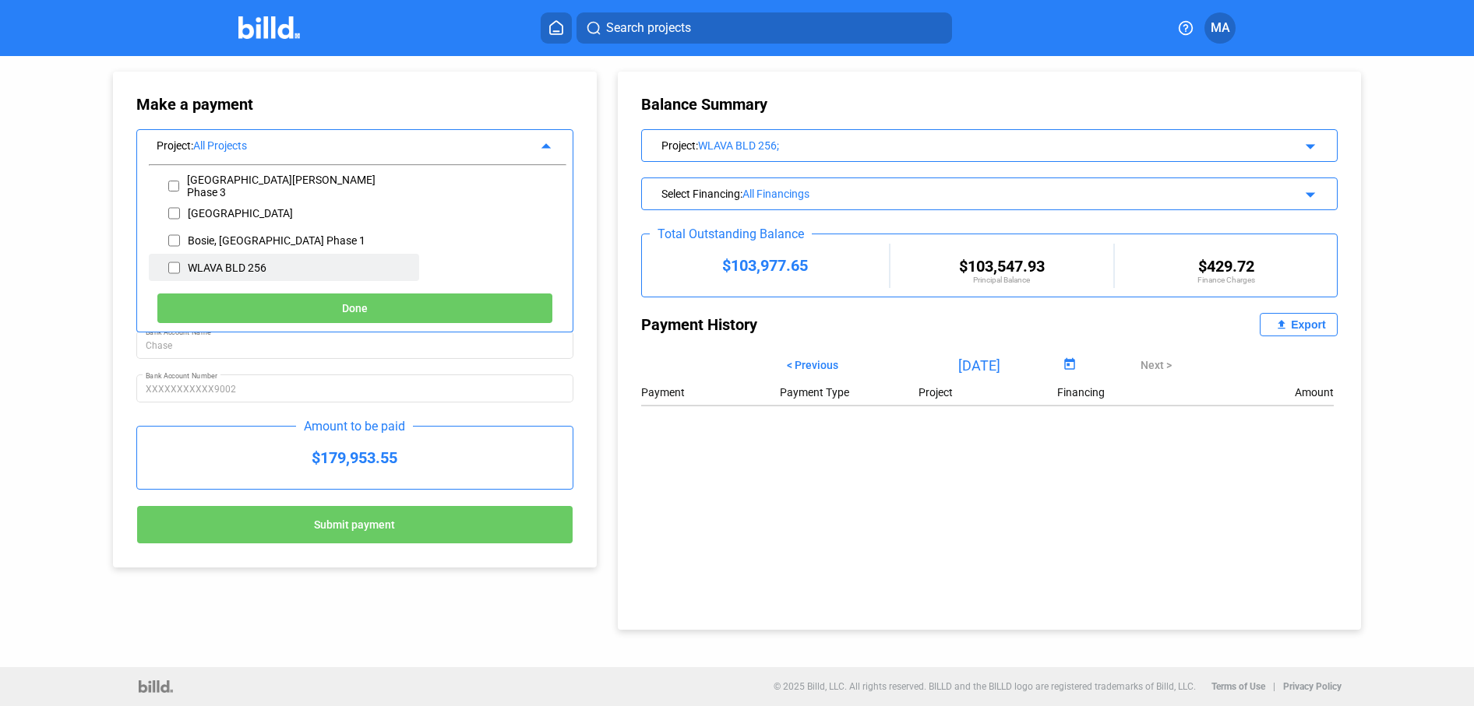
drag, startPoint x: 171, startPoint y: 266, endPoint x: 198, endPoint y: 273, distance: 27.2
click at [171, 266] on input "checkbox" at bounding box center [174, 267] width 12 height 23
checkbox input "true"
click at [384, 304] on button "Done" at bounding box center [355, 308] width 396 height 31
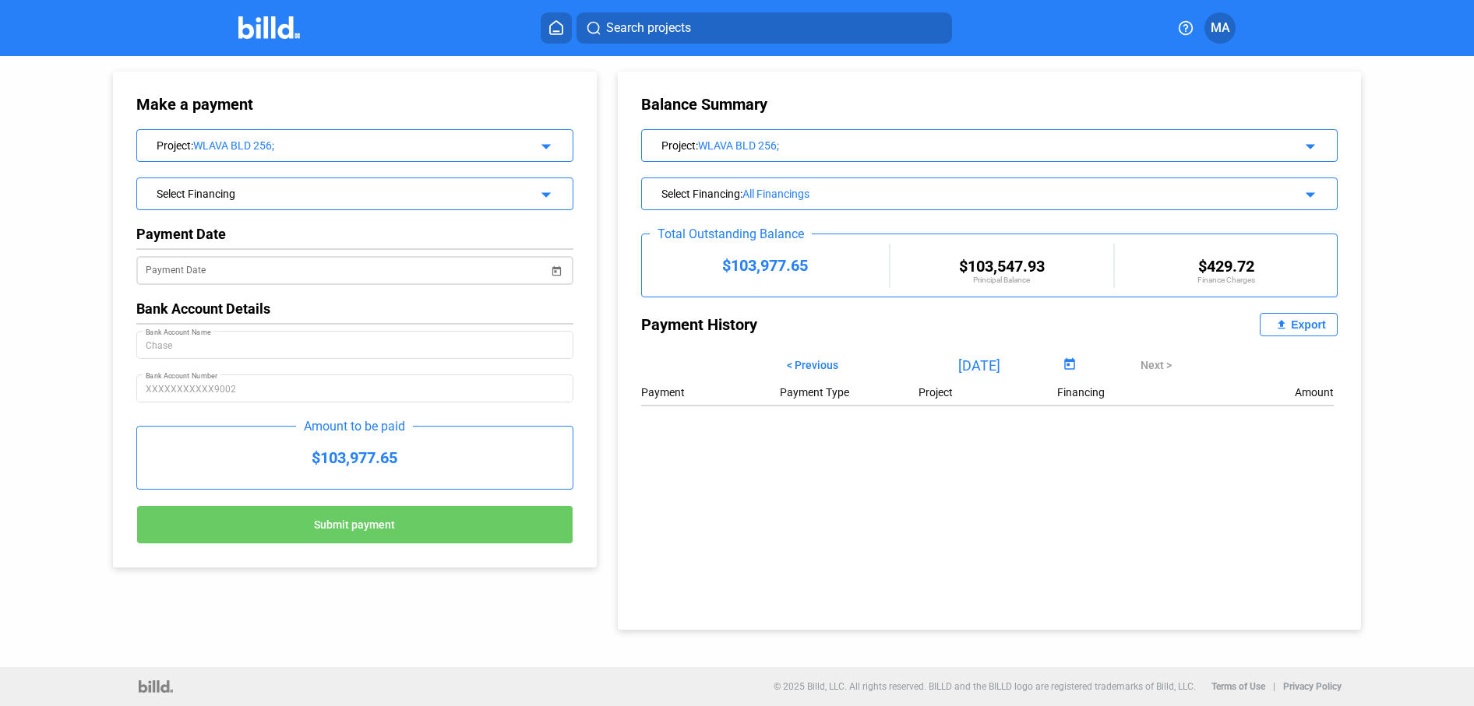
click at [271, 277] on input "Payment Date" at bounding box center [347, 271] width 403 height 19
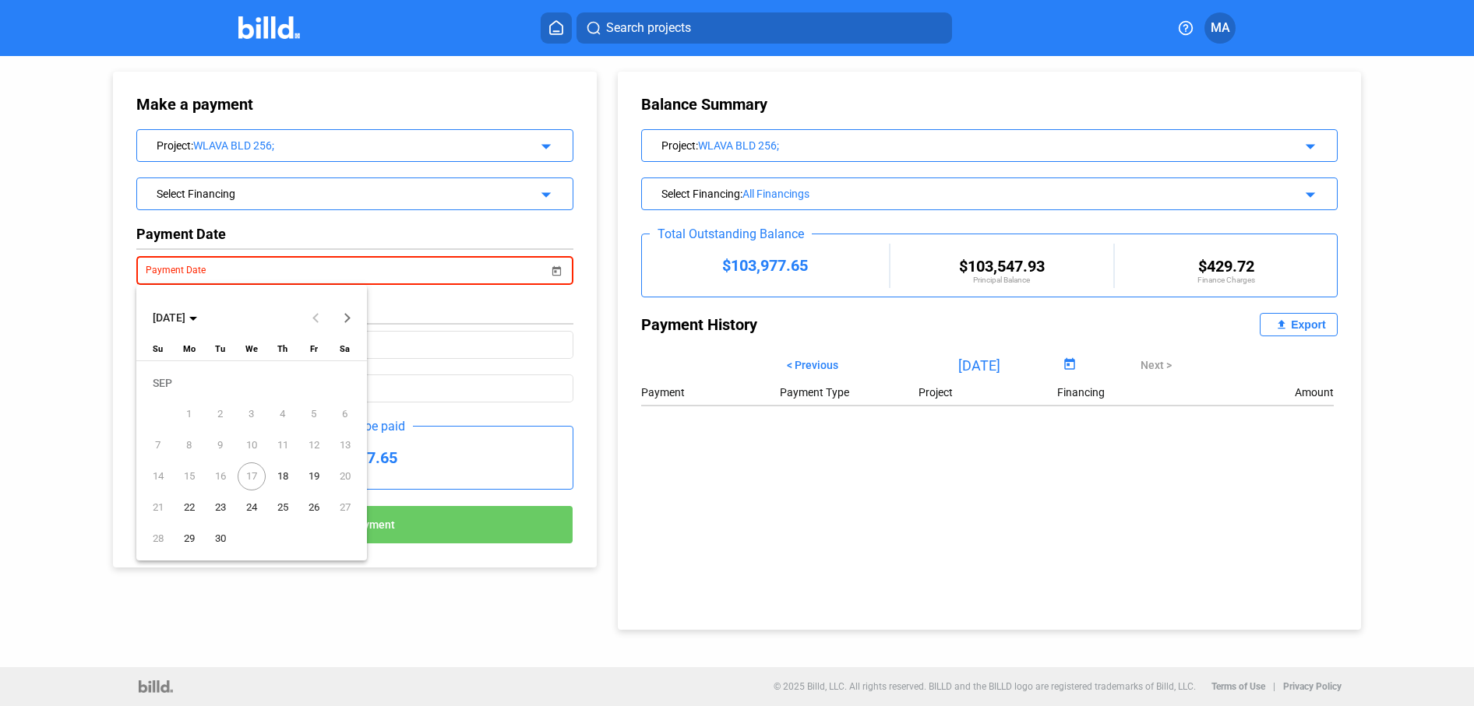
click at [273, 478] on span "18" at bounding box center [283, 477] width 28 height 28
type input "[DATE]"
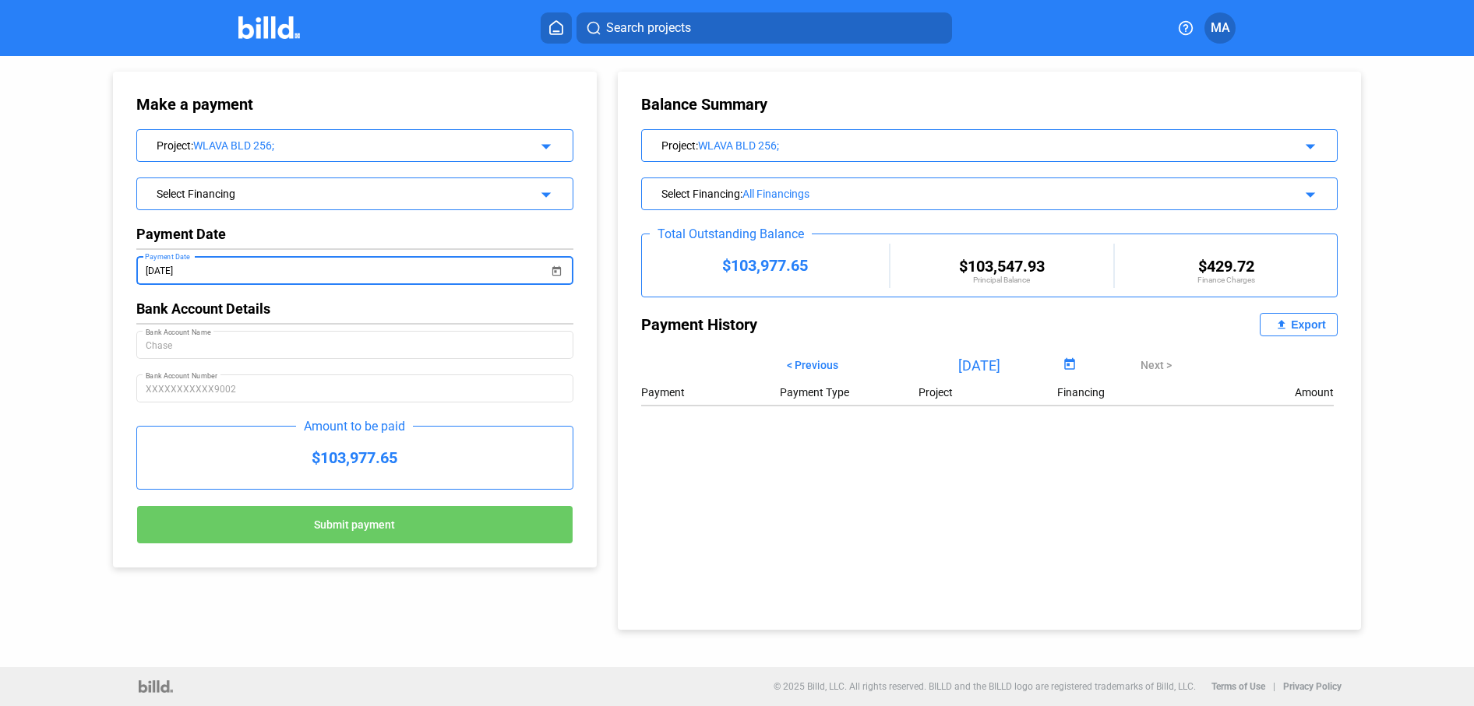
click at [359, 526] on span "Submit payment" at bounding box center [354, 526] width 81 height 12
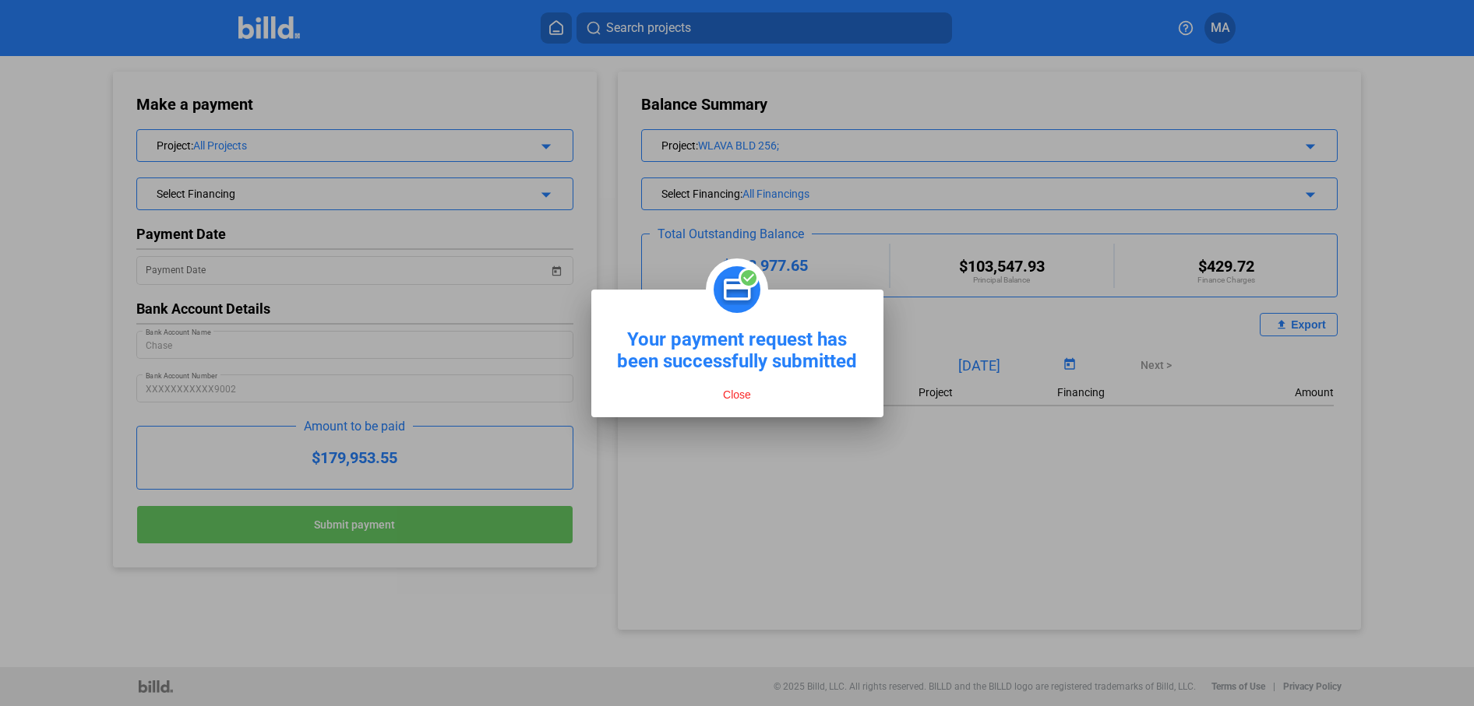
click at [734, 398] on button "Close" at bounding box center [736, 395] width 37 height 14
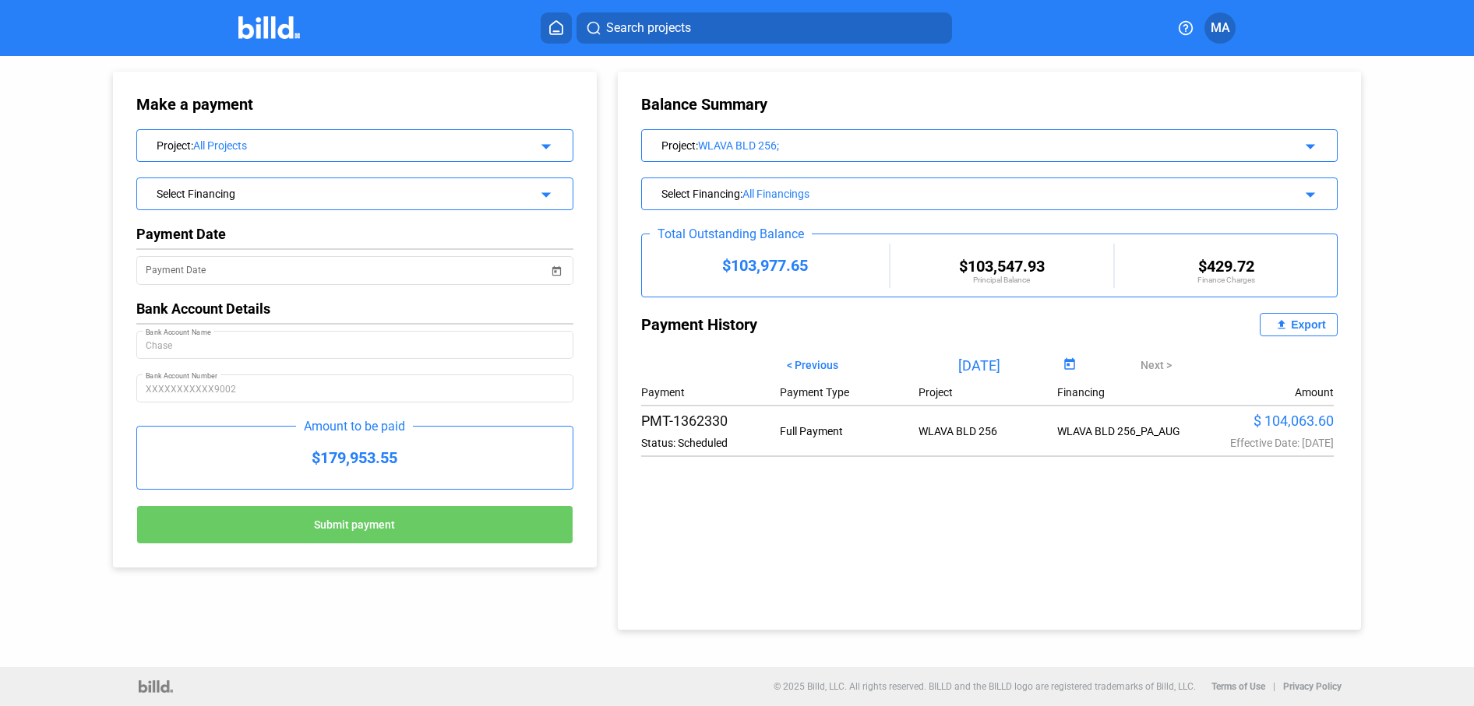
click at [1195, 424] on div "$ 104,063.60" at bounding box center [1264, 421] width 139 height 16
drag, startPoint x: 772, startPoint y: 430, endPoint x: 714, endPoint y: 428, distance: 58.4
click at [772, 430] on div "PMT-1362330 Status: Scheduled" at bounding box center [710, 431] width 139 height 37
click at [714, 428] on div "PMT-1362330" at bounding box center [710, 421] width 139 height 16
click at [550, 26] on icon at bounding box center [556, 27] width 12 height 13
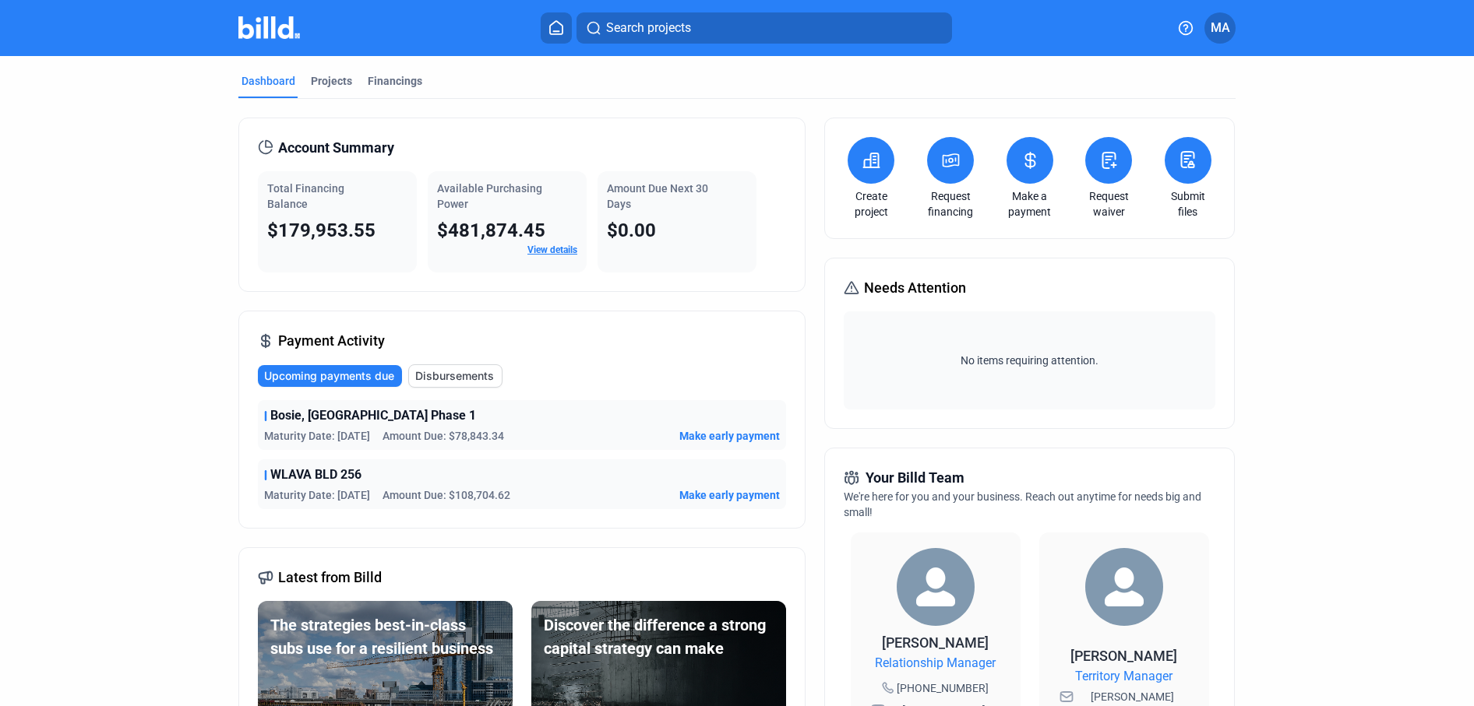
click at [718, 491] on span "Make early payment" at bounding box center [729, 496] width 100 height 16
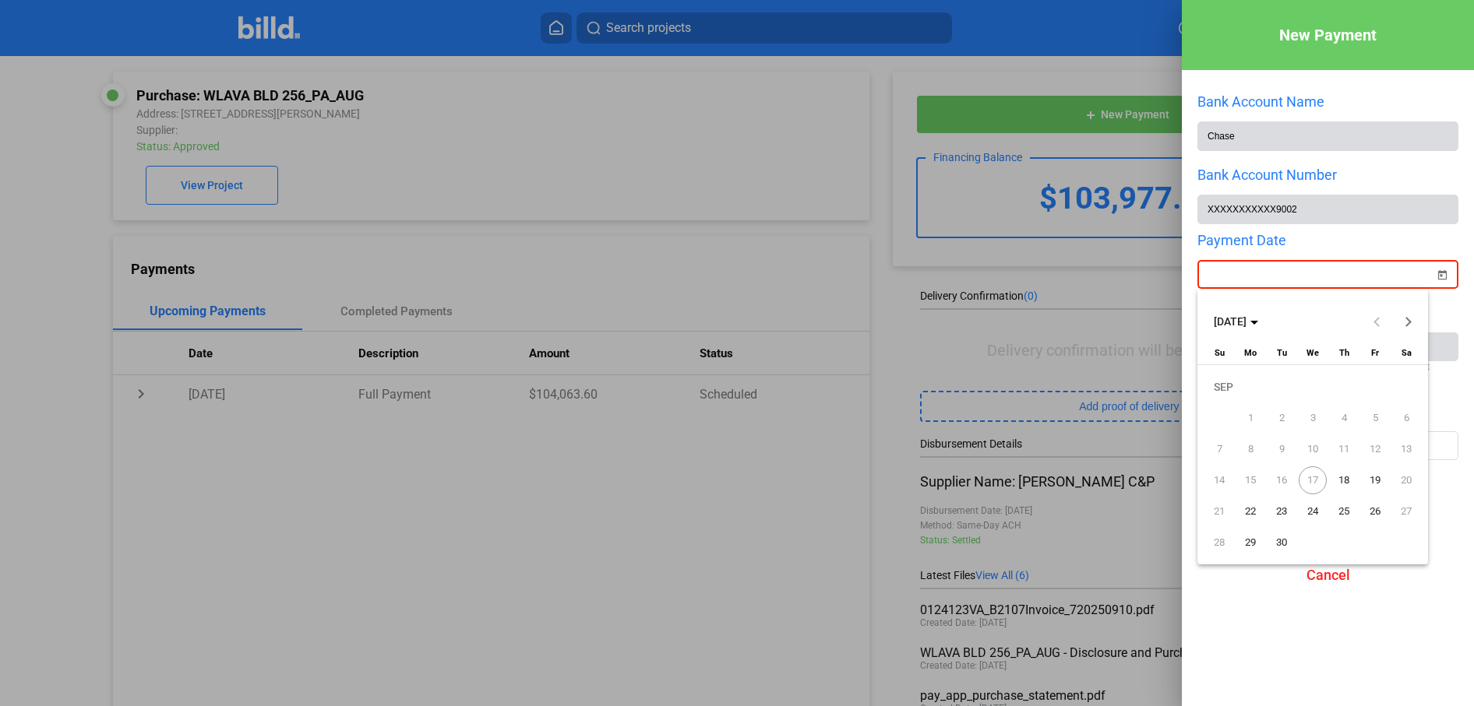
click at [1263, 273] on div "New Payment Bank Account Name Chase Bank Account Number XXXXXXXXXXX9002 Payment…" at bounding box center [737, 353] width 1474 height 706
click at [1337, 479] on span "18" at bounding box center [1344, 481] width 28 height 28
type input "[DATE]"
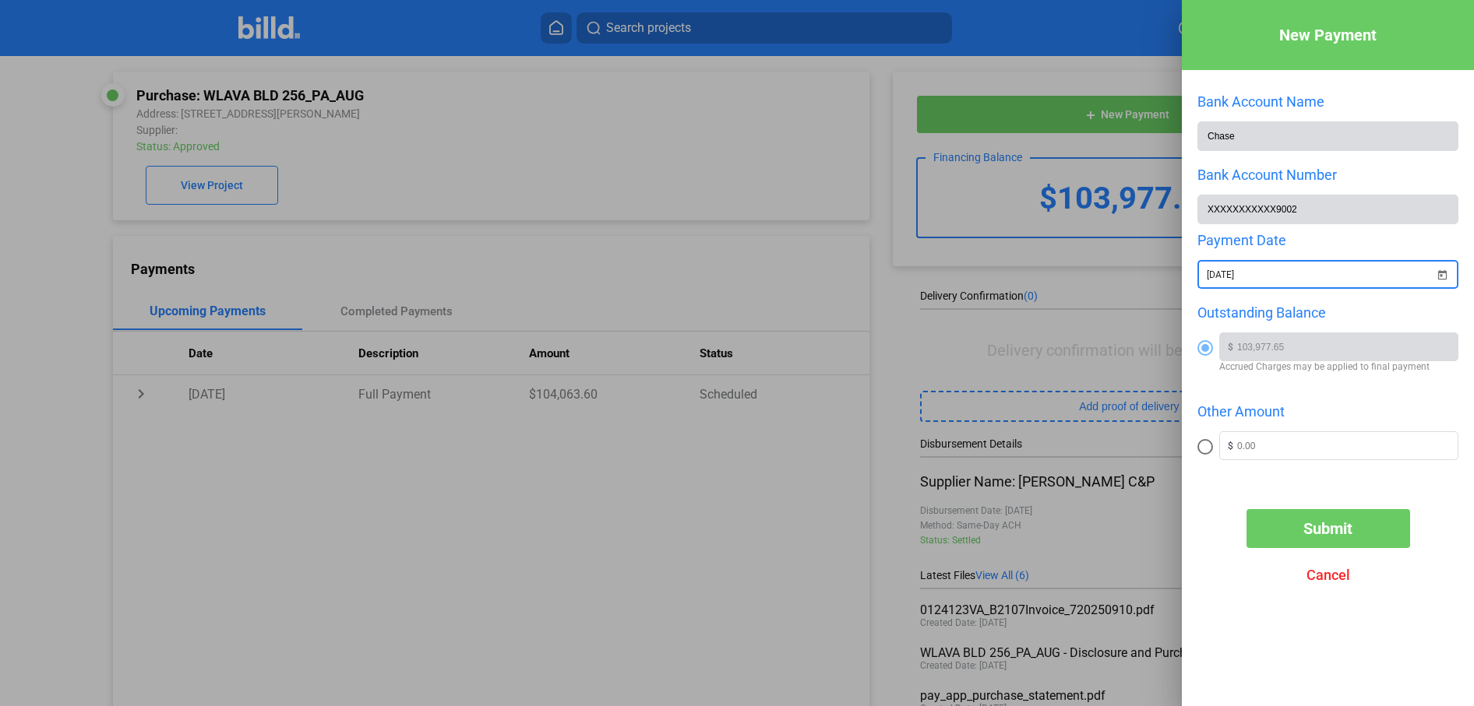
click at [814, 425] on div at bounding box center [737, 353] width 1474 height 706
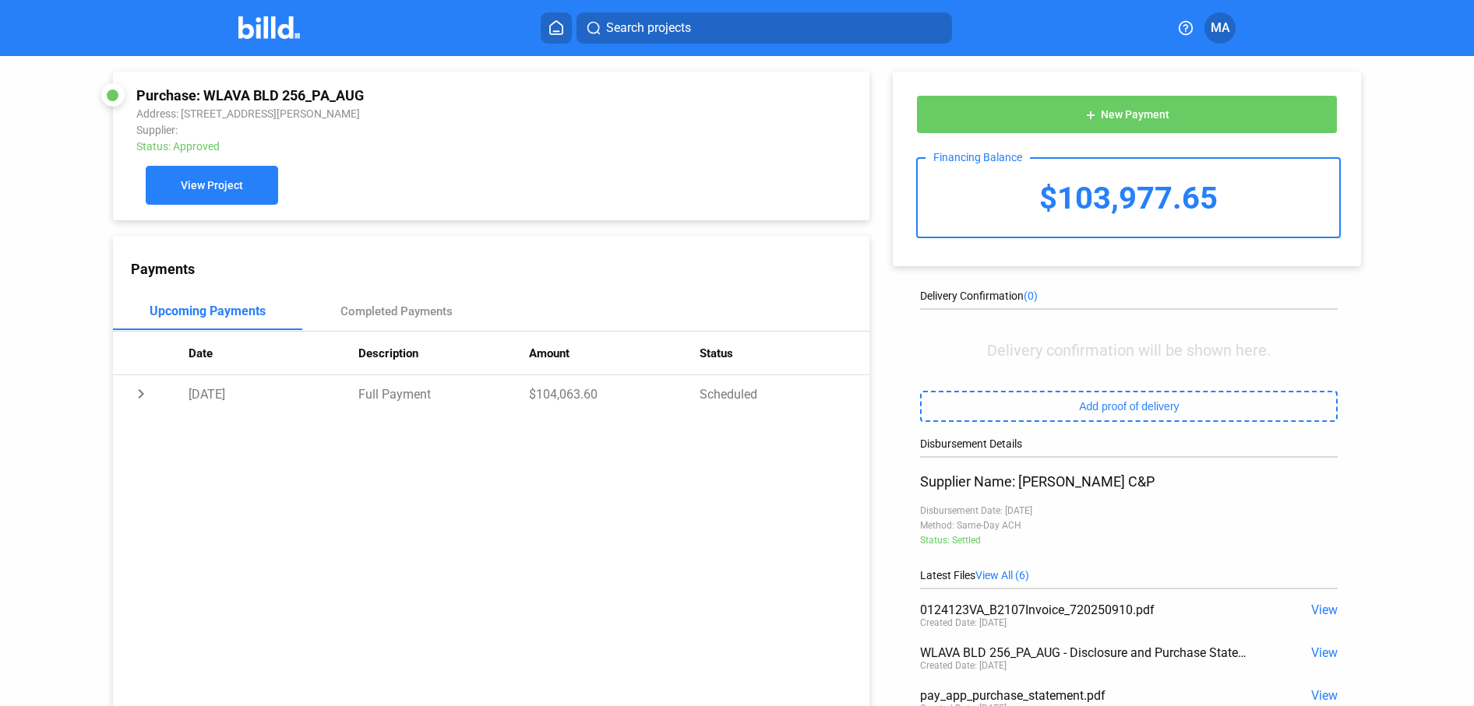
click at [250, 180] on button "View Project" at bounding box center [212, 185] width 132 height 39
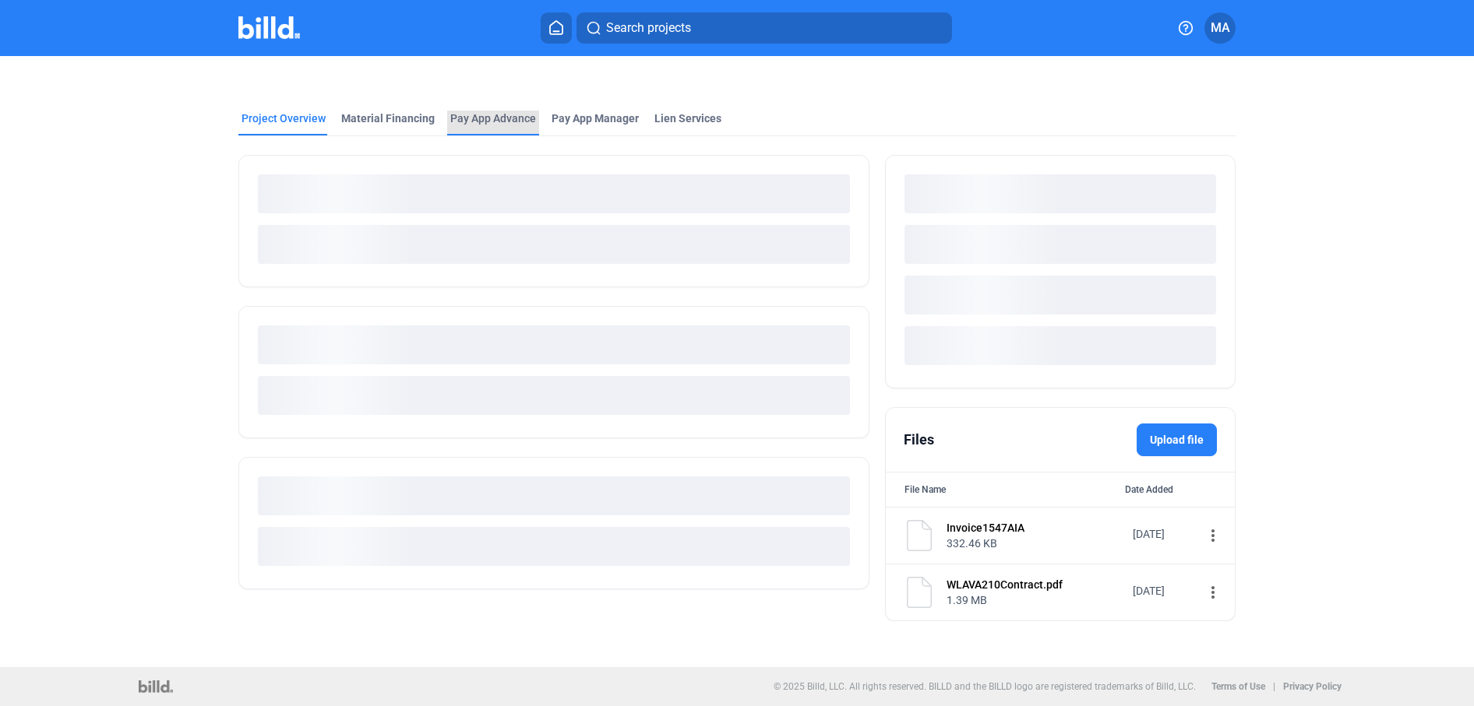
click at [488, 130] on div "Pay App Advance" at bounding box center [493, 123] width 92 height 25
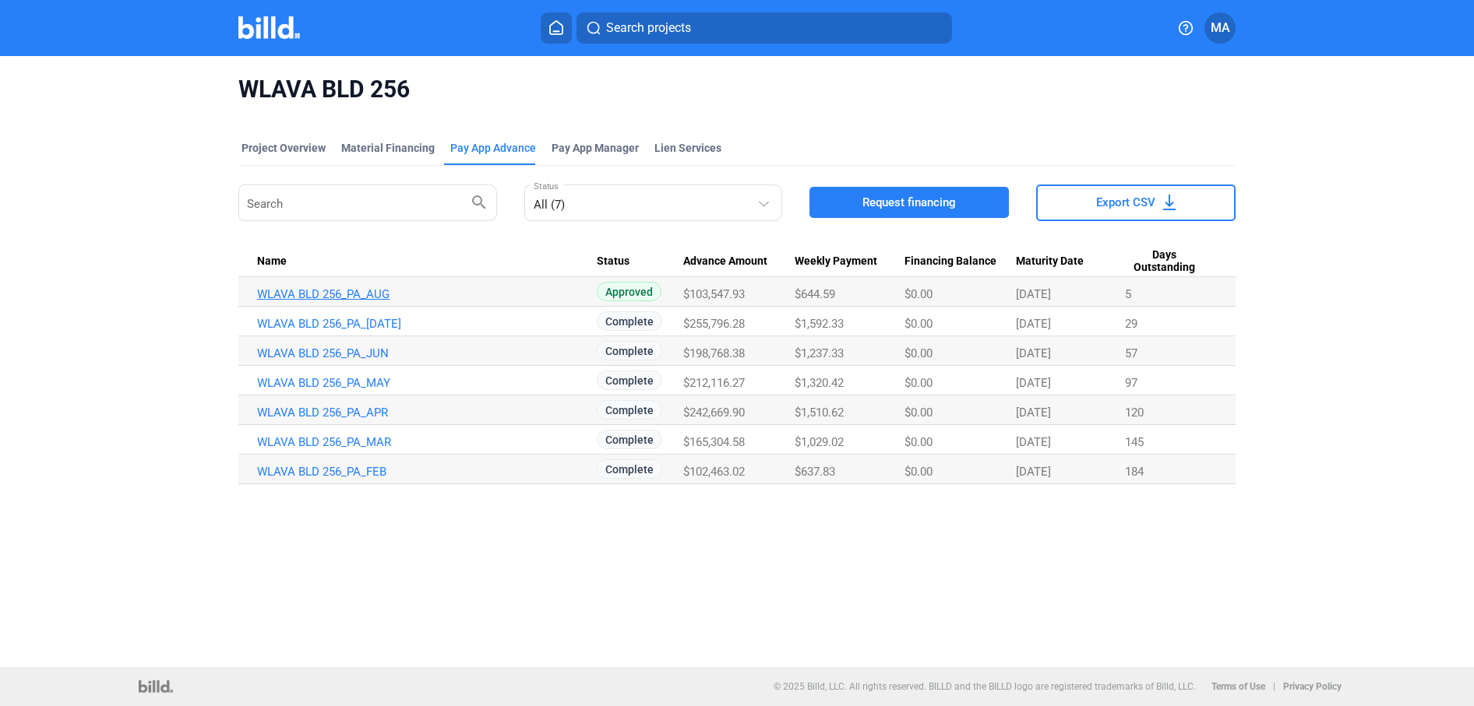
click at [344, 294] on link "WLAVA BLD 256_PA_AUG" at bounding box center [427, 294] width 340 height 14
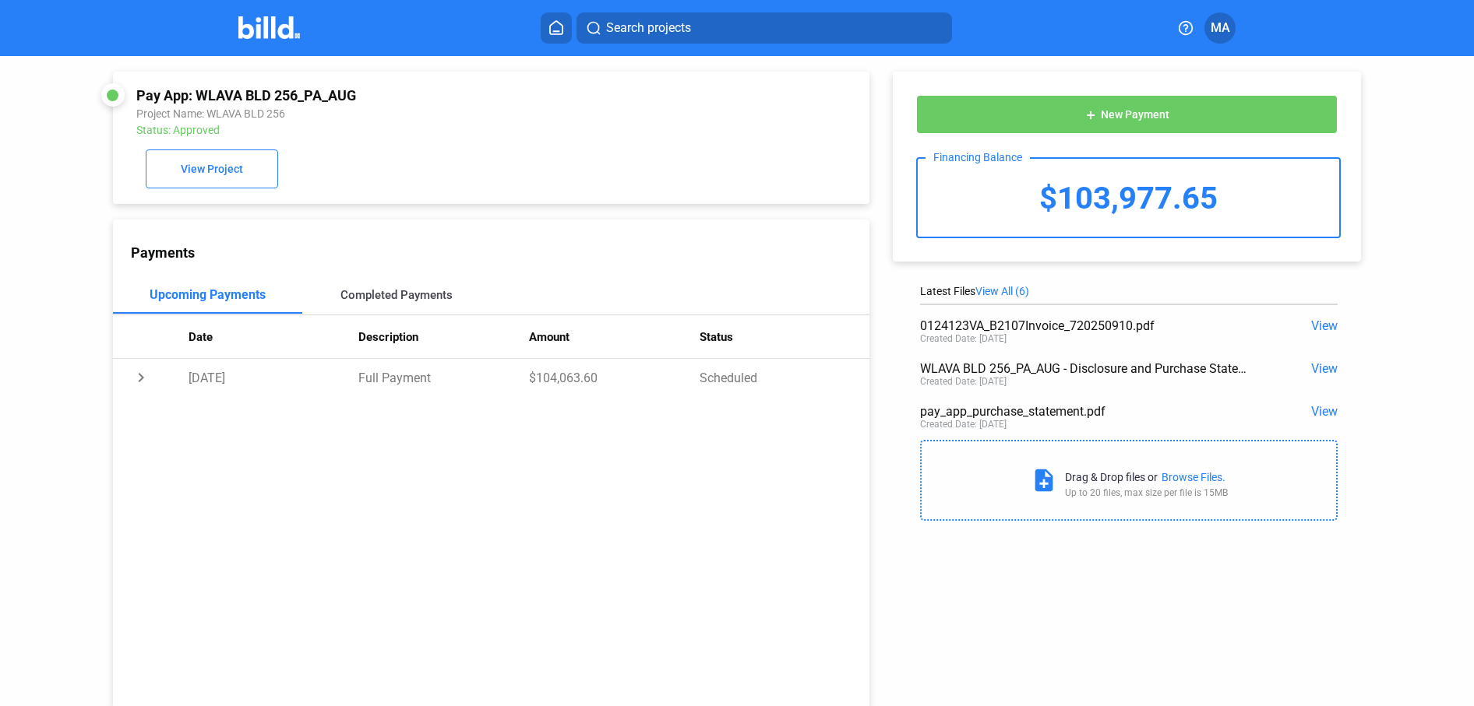
click at [390, 297] on div "Completed Payments" at bounding box center [396, 295] width 112 height 14
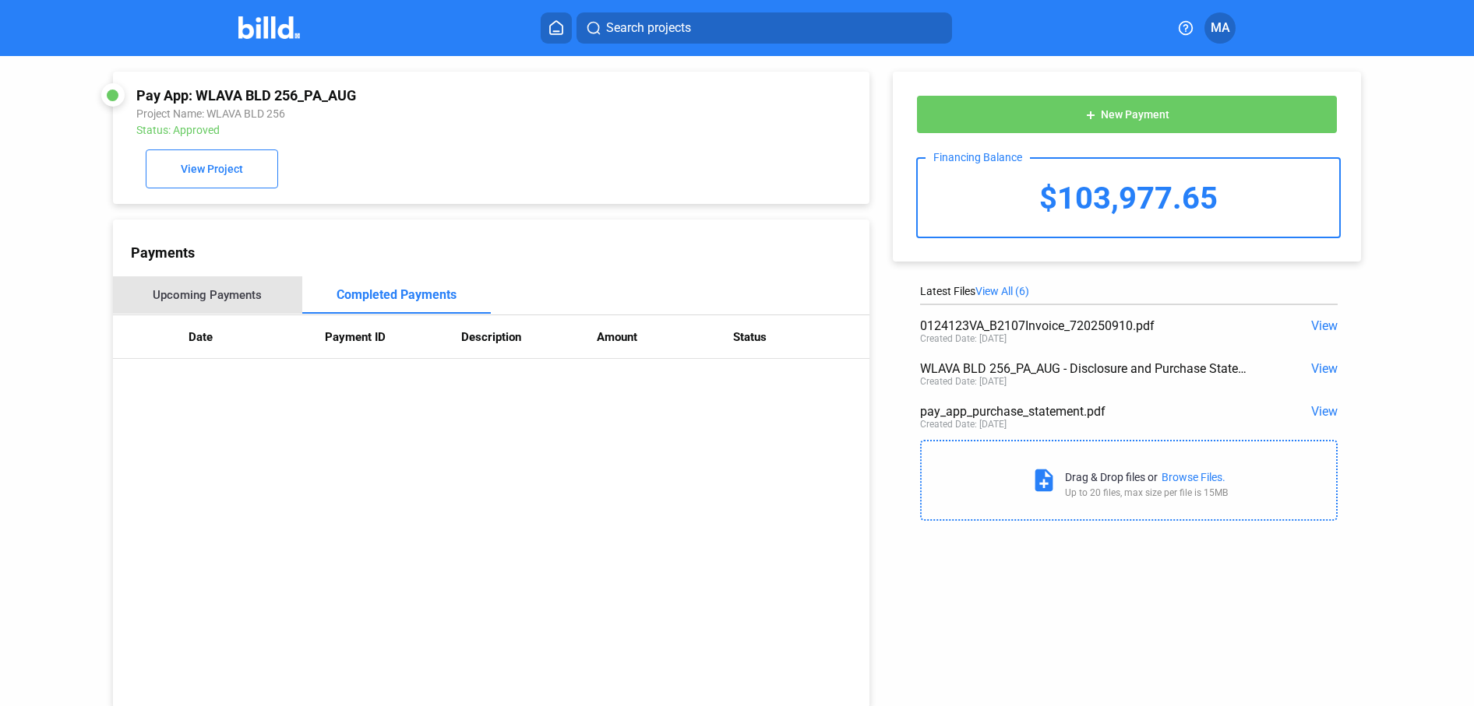
click at [212, 300] on div "Upcoming Payments" at bounding box center [207, 295] width 109 height 14
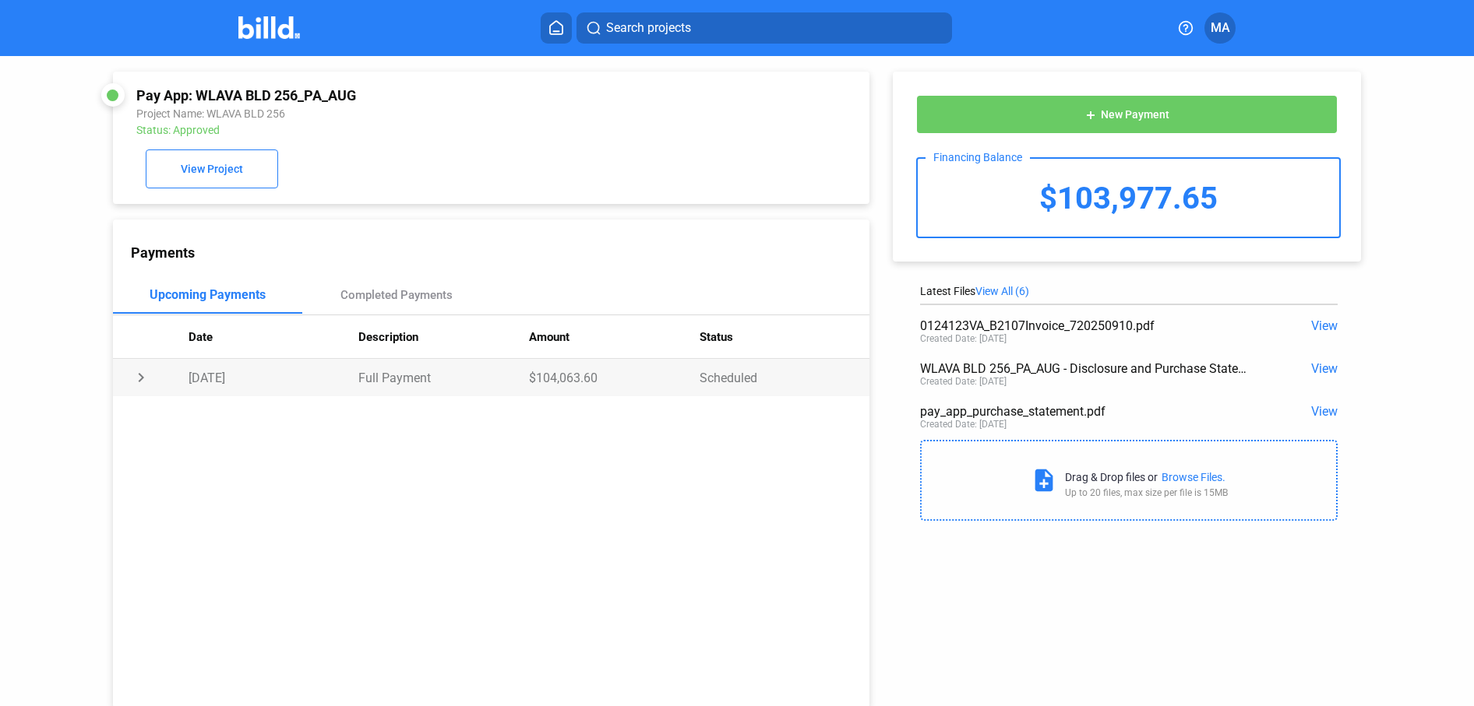
click at [315, 383] on td "[DATE]" at bounding box center [274, 377] width 171 height 37
click at [1153, 114] on span "New Payment" at bounding box center [1135, 115] width 69 height 12
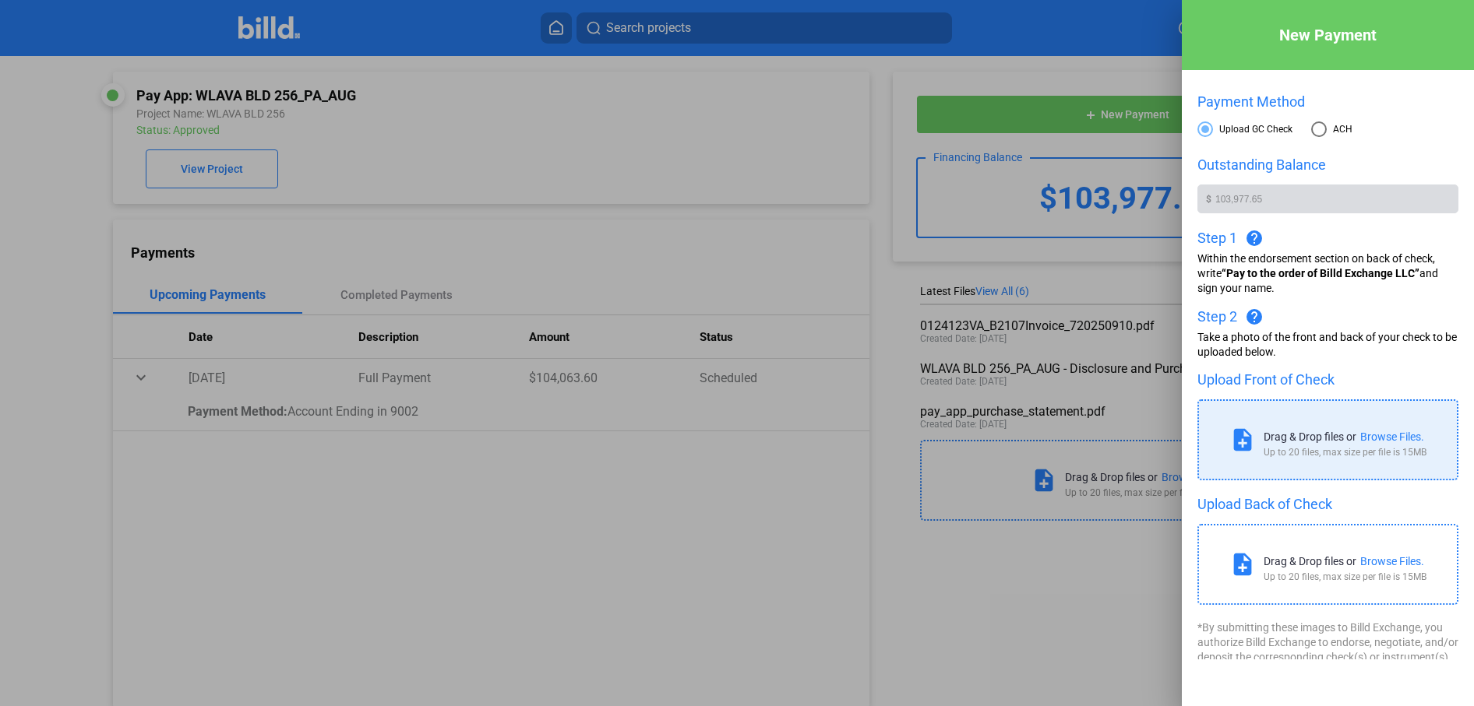
click at [1348, 436] on div "Drag & Drop files or" at bounding box center [1309, 437] width 93 height 12
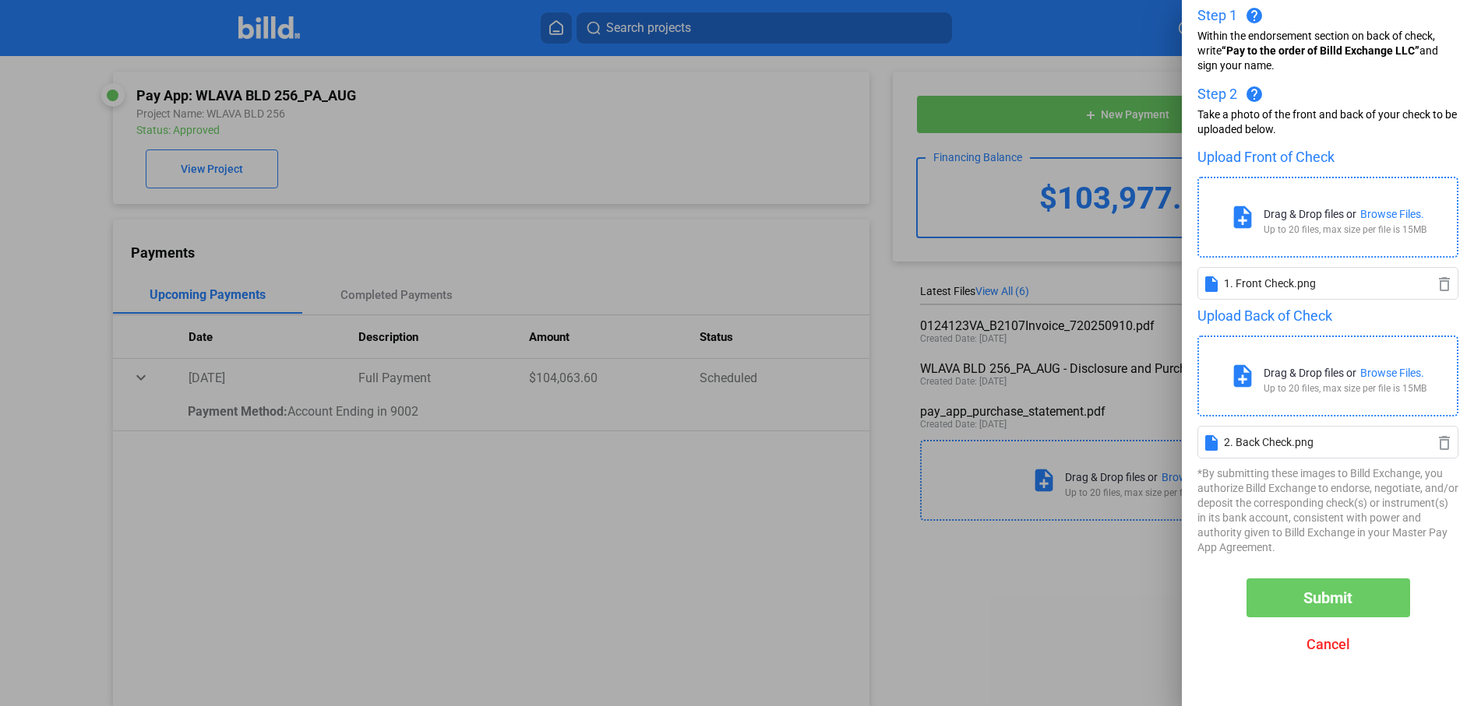
scroll to position [228, 0]
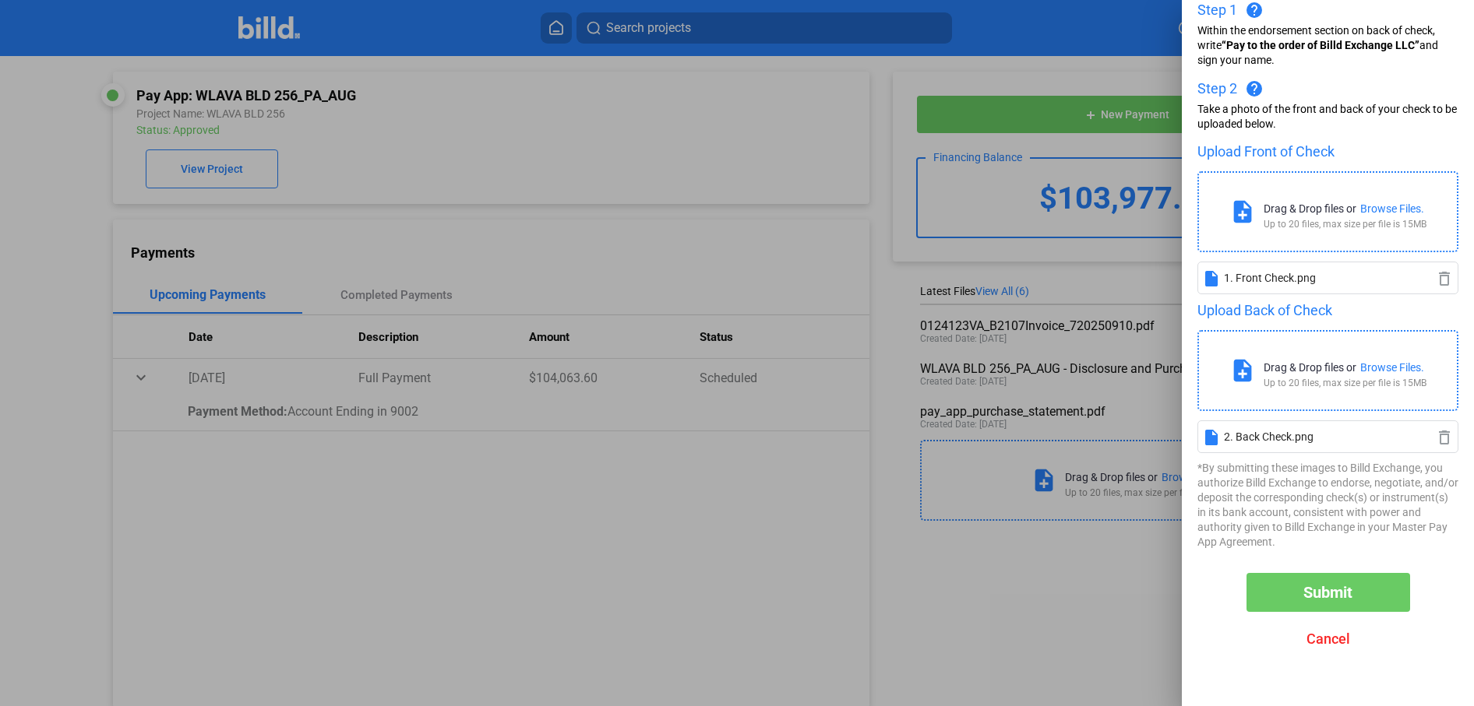
click at [1329, 584] on span "Submit" at bounding box center [1327, 592] width 49 height 19
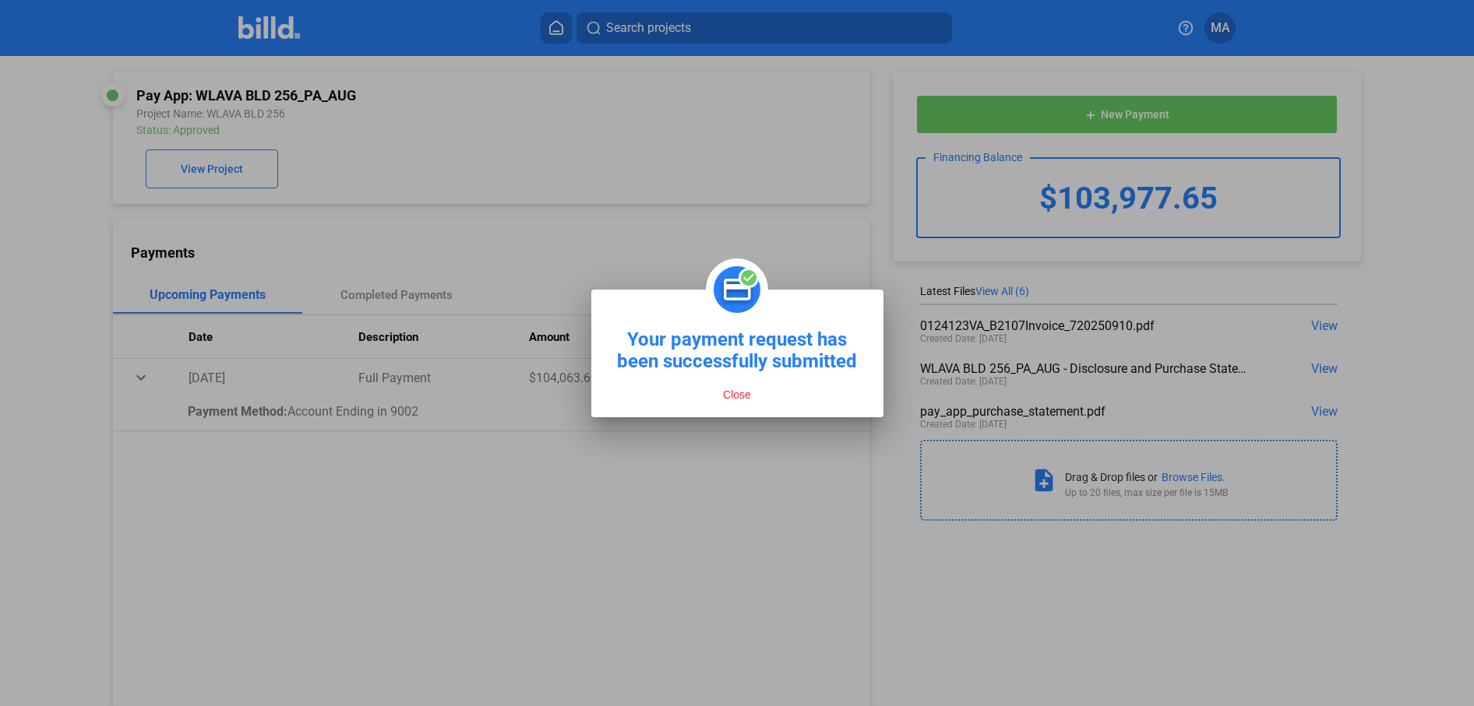
click at [752, 395] on button "Close" at bounding box center [736, 395] width 37 height 14
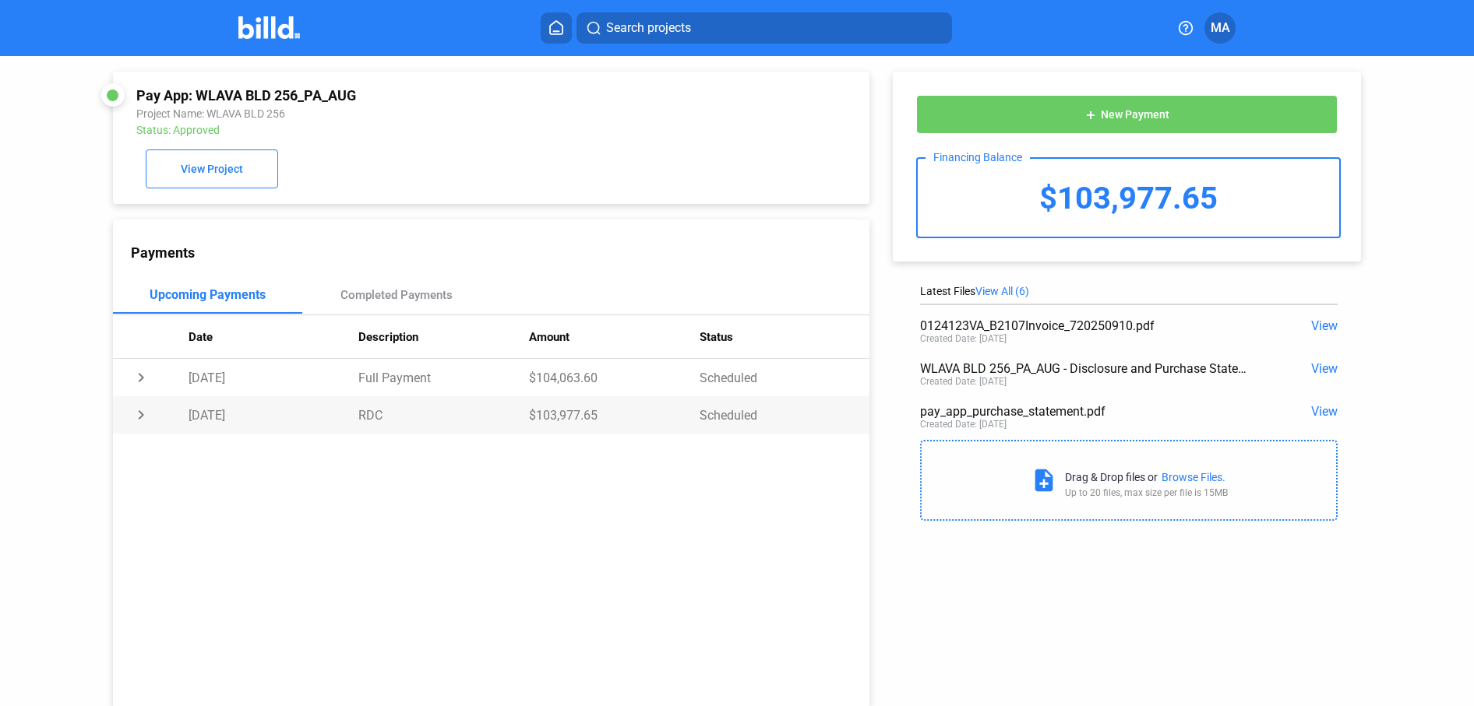
drag, startPoint x: 189, startPoint y: 416, endPoint x: 770, endPoint y: 408, distance: 581.1
click at [770, 408] on tr "chevron_right [DATE] RDC $103,977.65 Scheduled" at bounding box center [491, 414] width 757 height 37
copy tr "[DATE] RDC $103,977.65 Scheduled"
